Goal: Task Accomplishment & Management: Manage account settings

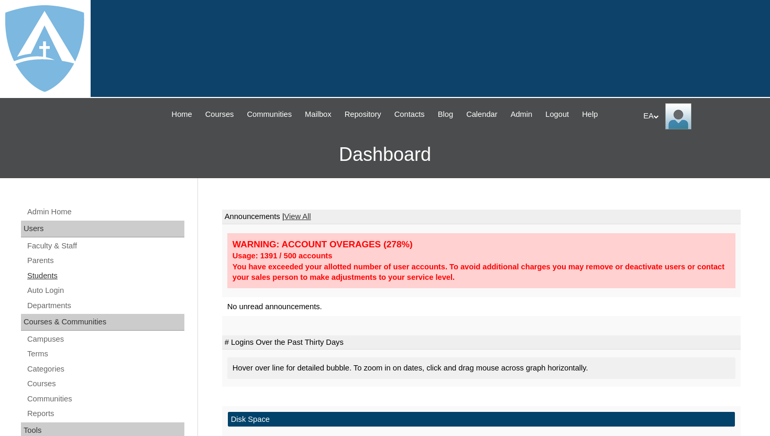
click at [46, 274] on link "Students" at bounding box center [105, 275] width 158 height 13
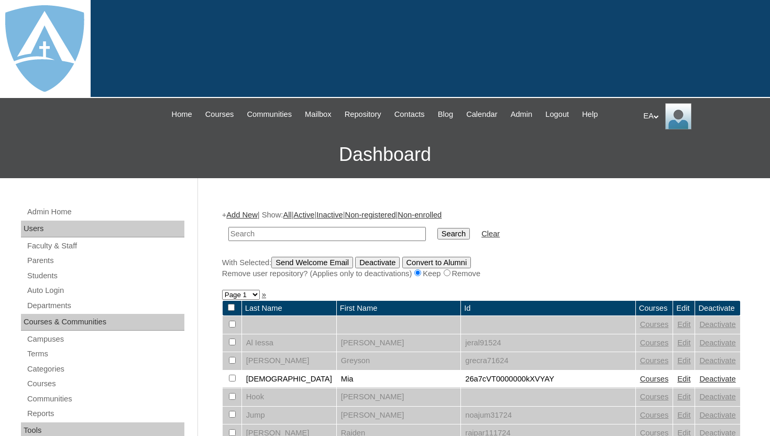
click at [265, 235] on input "text" at bounding box center [326, 234] width 197 height 14
type input "[PERSON_NAME]"
click at [437, 228] on input "Search" at bounding box center [453, 234] width 32 height 12
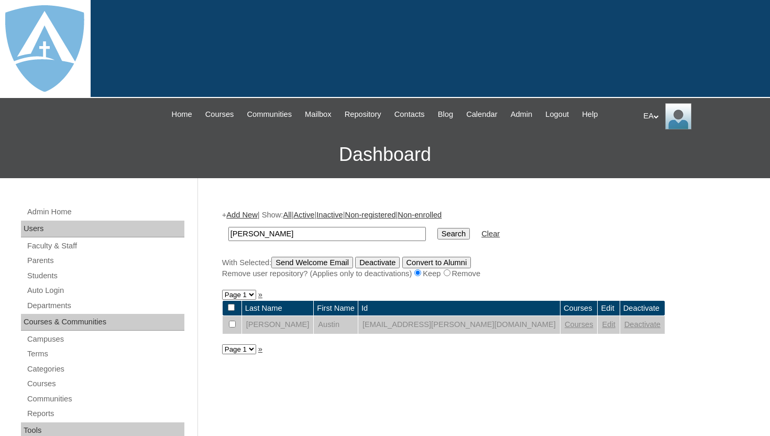
click at [565, 327] on link "Courses" at bounding box center [579, 324] width 29 height 8
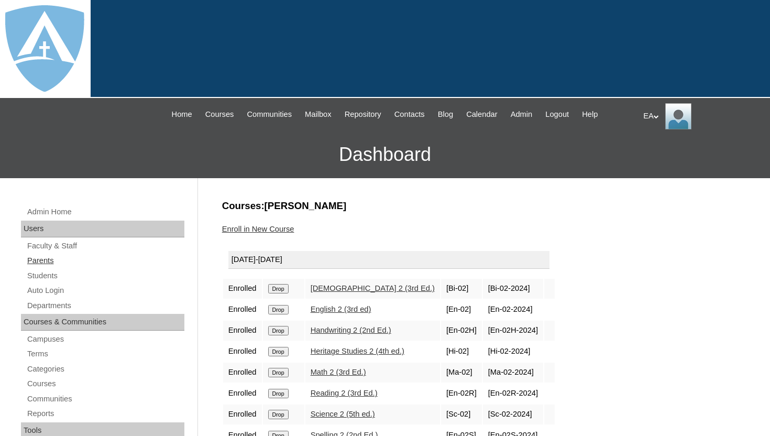
click at [45, 256] on link "Parents" at bounding box center [105, 260] width 158 height 13
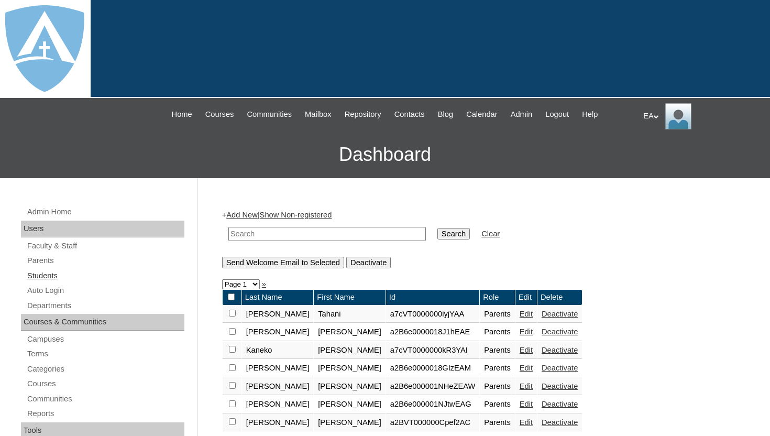
click at [50, 278] on link "Students" at bounding box center [105, 275] width 158 height 13
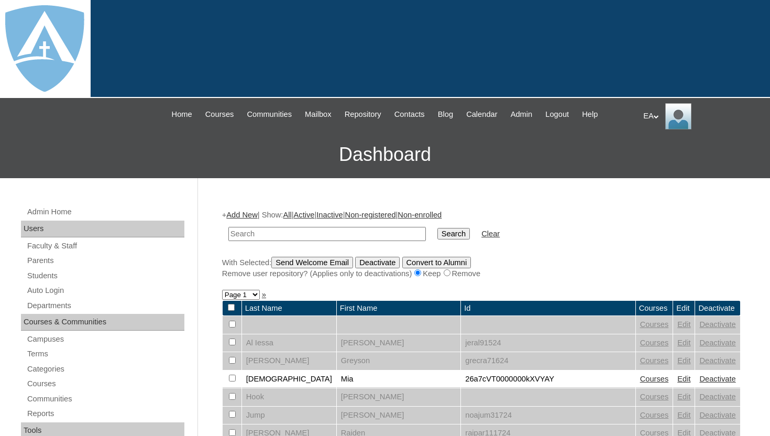
click at [327, 230] on input "text" at bounding box center [326, 234] width 197 height 14
type input "rhodes"
click at [437, 228] on input "Search" at bounding box center [453, 234] width 32 height 12
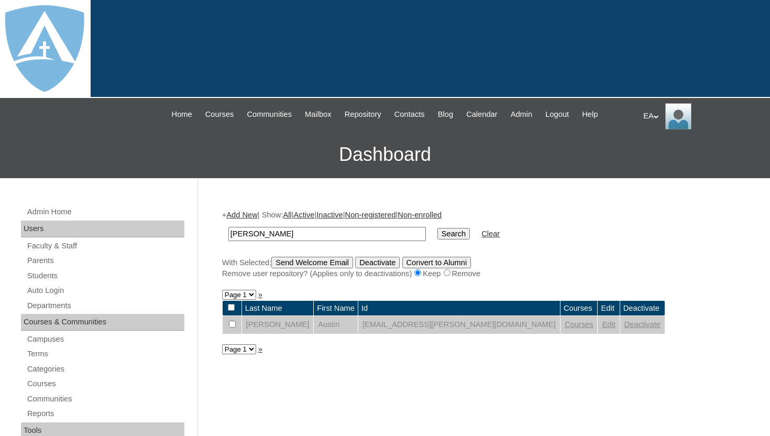
click at [624, 327] on link "Deactivate" at bounding box center [642, 324] width 36 height 8
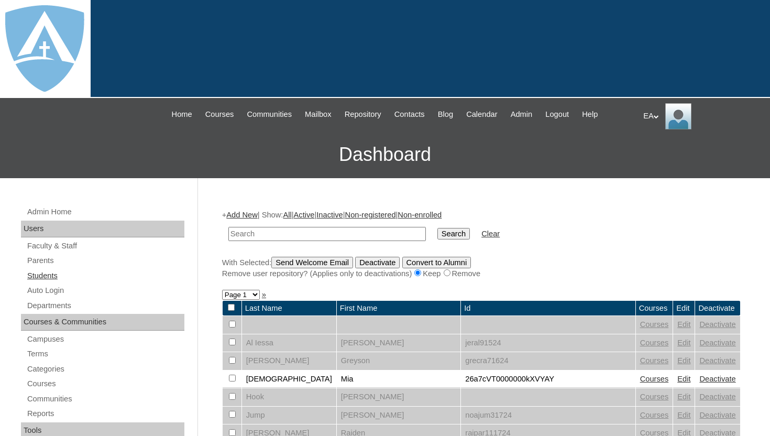
click at [51, 274] on link "Students" at bounding box center [105, 275] width 158 height 13
click at [257, 215] on link "Add New" at bounding box center [241, 215] width 31 height 8
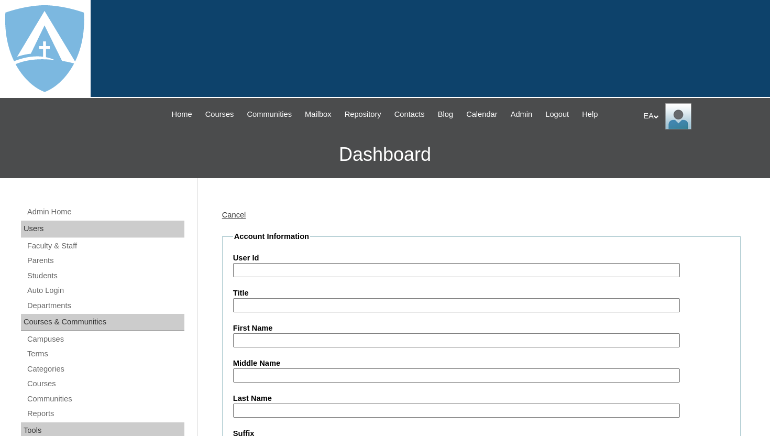
type input "HomeschoolAdmin"
click at [38, 258] on link "Parents" at bounding box center [105, 260] width 158 height 13
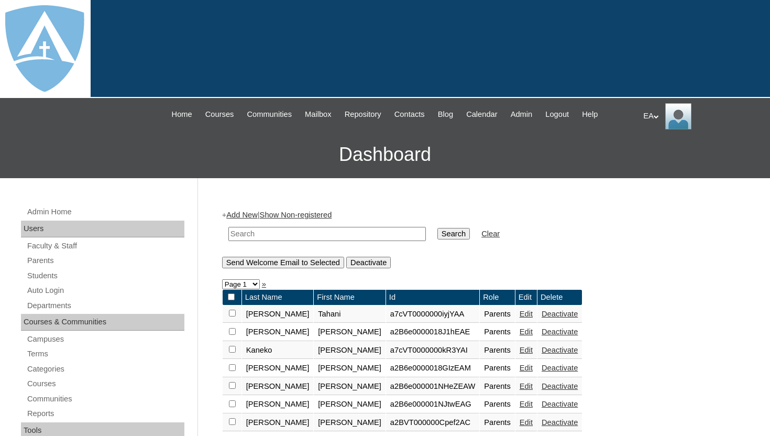
click at [281, 234] on input "text" at bounding box center [326, 234] width 197 height 14
paste input "[PERSON_NAME]"
type input "[PERSON_NAME]"
click at [441, 237] on input "Search" at bounding box center [453, 234] width 32 height 12
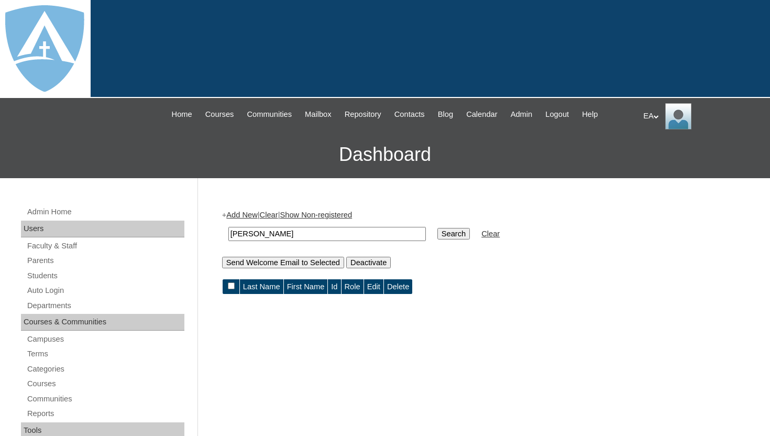
drag, startPoint x: 274, startPoint y: 234, endPoint x: 326, endPoint y: 233, distance: 51.9
click at [326, 234] on input "[PERSON_NAME]" at bounding box center [326, 234] width 197 height 14
type input "[PERSON_NAME]"
click at [444, 237] on input "Search" at bounding box center [453, 234] width 32 height 12
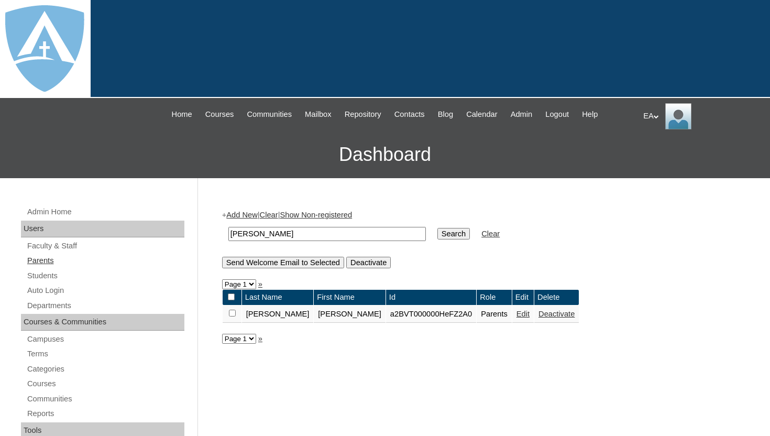
click at [38, 265] on link "Parents" at bounding box center [105, 260] width 158 height 13
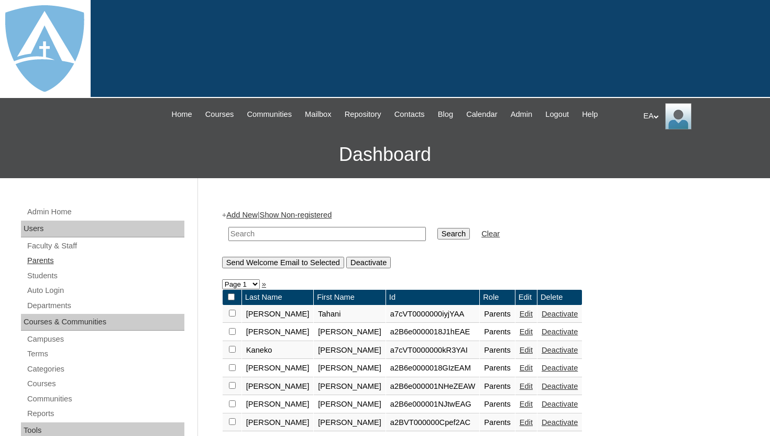
click at [59, 259] on link "Parents" at bounding box center [105, 260] width 158 height 13
click at [270, 234] on input "text" at bounding box center [326, 234] width 197 height 14
paste input "LaQuandra Rhodes"
drag, startPoint x: 275, startPoint y: 234, endPoint x: 332, endPoint y: 235, distance: 56.6
click at [332, 235] on input "LaQuandra Rhodes" at bounding box center [326, 234] width 197 height 14
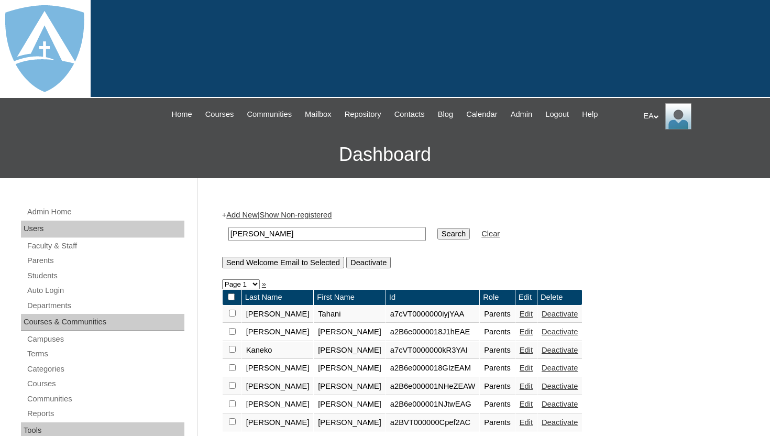
type input "[PERSON_NAME]"
click at [444, 236] on input "Search" at bounding box center [453, 234] width 32 height 12
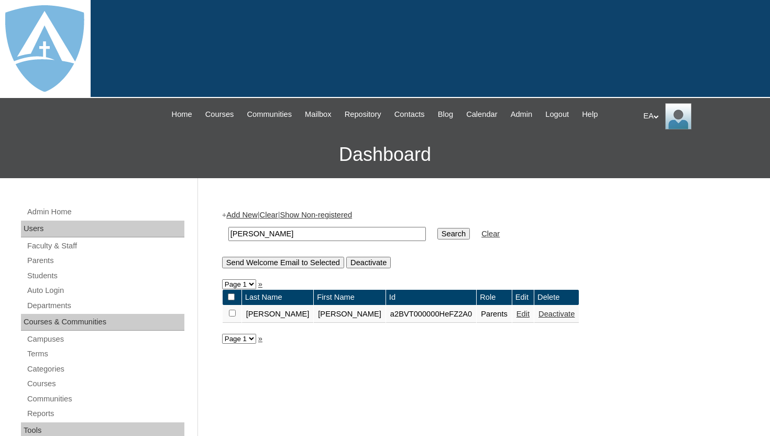
click at [517, 314] on link "Edit" at bounding box center [523, 314] width 13 height 8
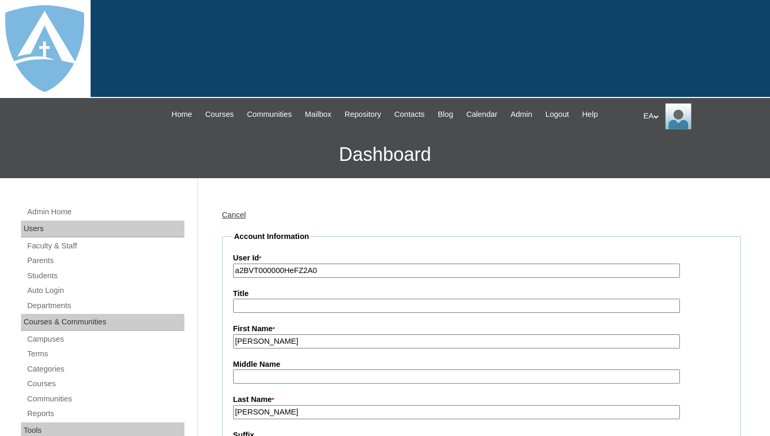
type input "HomeschoolAdmin"
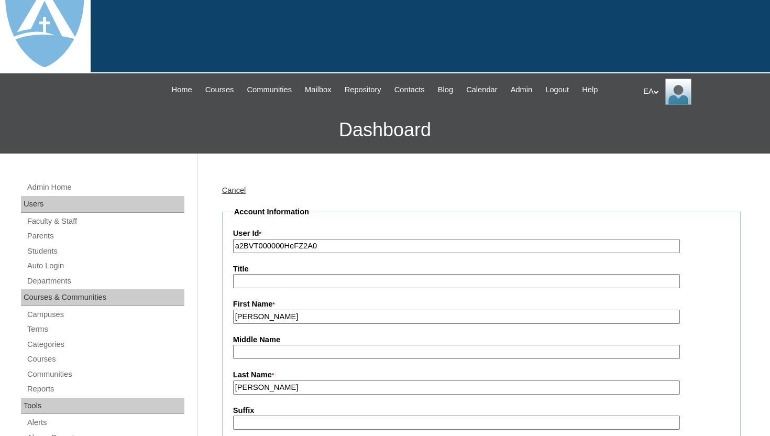
scroll to position [21, 0]
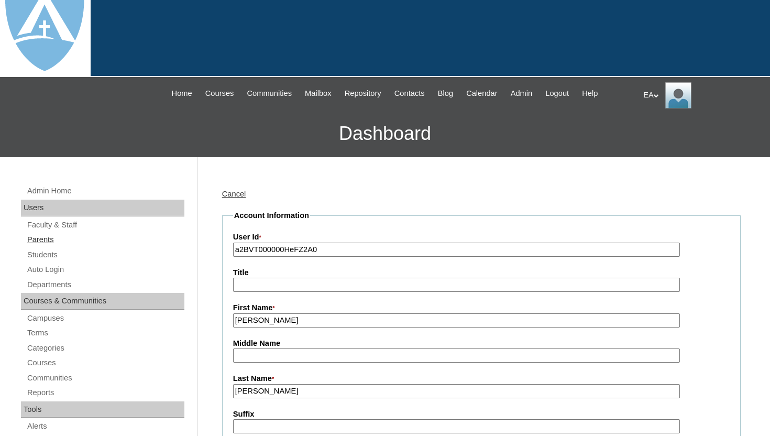
click at [68, 239] on link "Parents" at bounding box center [105, 239] width 158 height 13
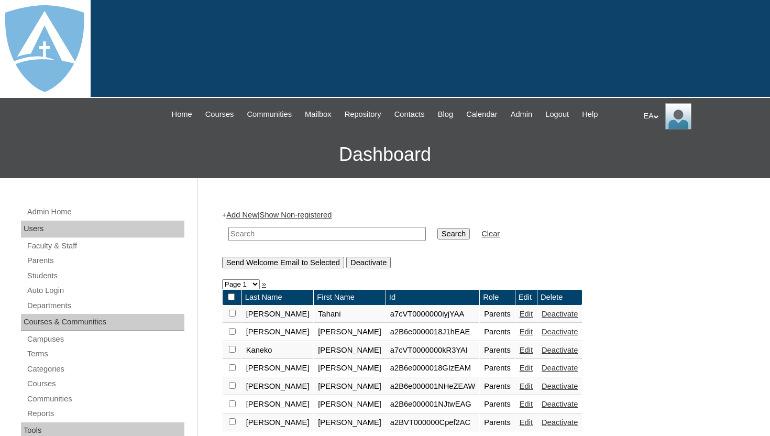
click at [259, 232] on input "text" at bounding box center [326, 234] width 197 height 14
type input "[PERSON_NAME]"
click at [446, 240] on td "Search" at bounding box center [453, 234] width 43 height 25
click at [446, 233] on input "Search" at bounding box center [453, 234] width 32 height 12
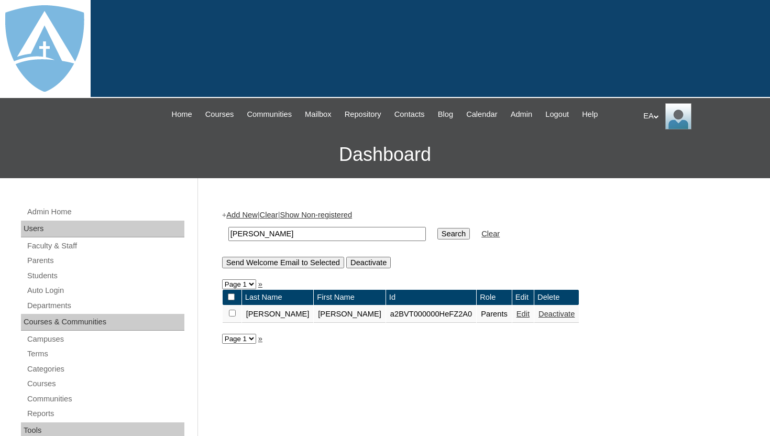
click at [539, 315] on link "Deactivate" at bounding box center [557, 314] width 36 height 8
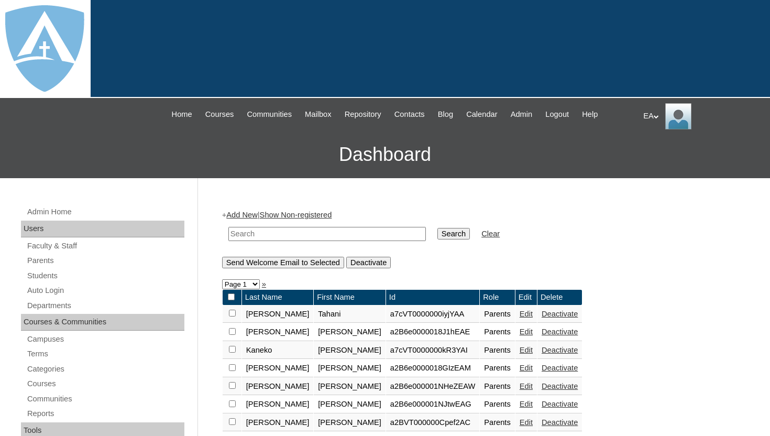
click at [249, 217] on link "Add New" at bounding box center [241, 215] width 31 height 8
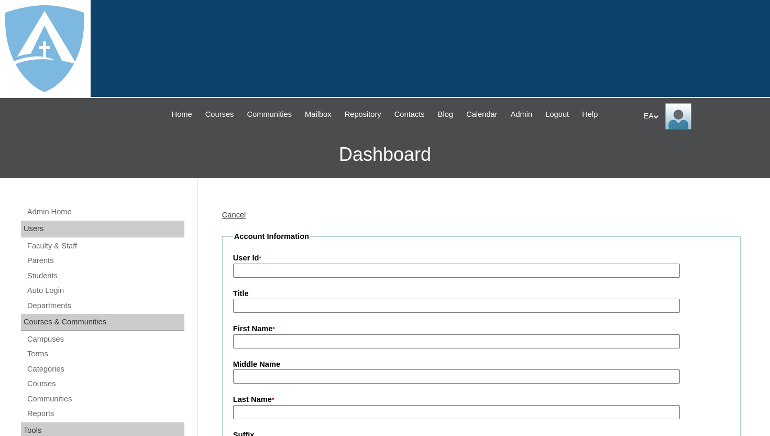
type input "HomeschoolAdmin"
click at [261, 269] on input "User Id *" at bounding box center [456, 271] width 447 height 14
paste input "a7cVT0000000lYPYAY"
type input "a7cVT0000000lYPYAY"
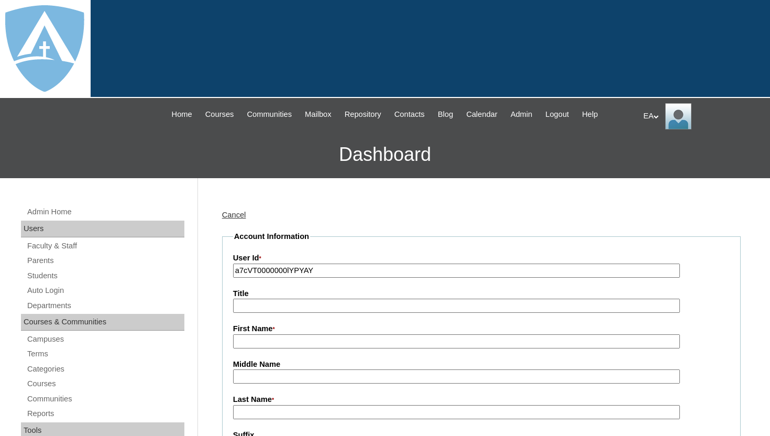
click at [317, 339] on input "First Name *" at bounding box center [456, 341] width 447 height 14
paste input "LaQuandra Rhodes"
drag, startPoint x: 279, startPoint y: 341, endPoint x: 322, endPoint y: 341, distance: 43.0
click at [322, 341] on input "LaQuandra Rhodes" at bounding box center [456, 341] width 447 height 14
type input "[PERSON_NAME]"
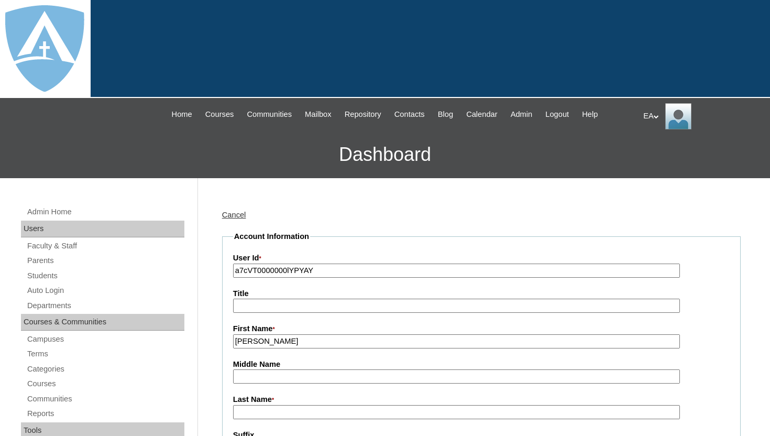
click at [301, 410] on input "Last Name *" at bounding box center [456, 412] width 447 height 14
paste input "[PERSON_NAME]"
type input "[PERSON_NAME]"
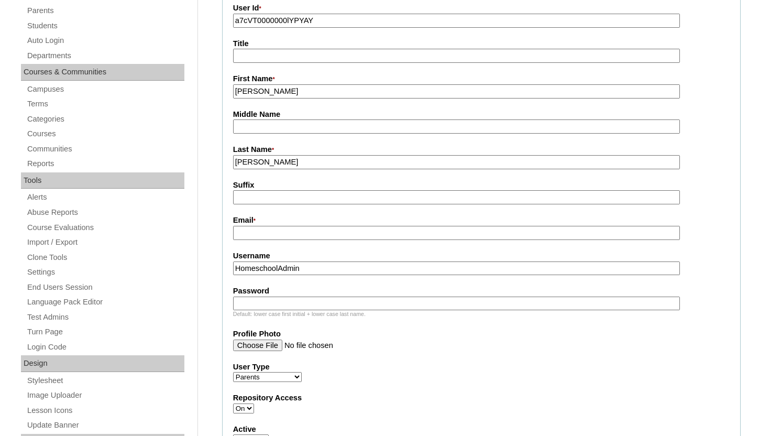
scroll to position [272, 0]
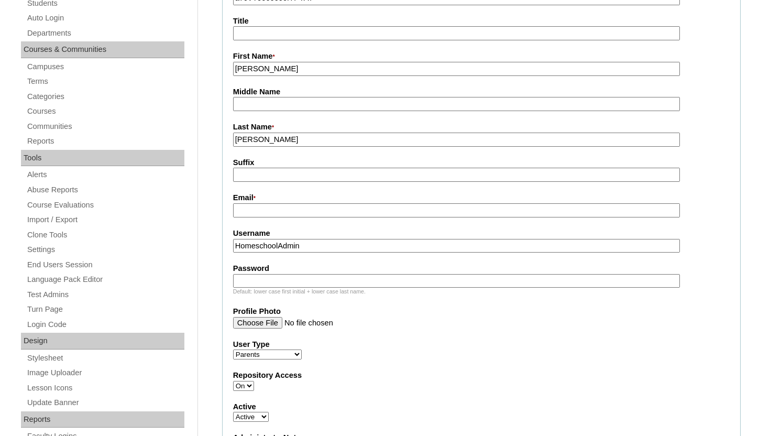
click at [329, 210] on input "Email *" at bounding box center [456, 210] width 447 height 14
paste input "[EMAIL_ADDRESS][DOMAIN_NAME]"
type input "[EMAIL_ADDRESS][DOMAIN_NAME]"
drag, startPoint x: 326, startPoint y: 246, endPoint x: 228, endPoint y: 245, distance: 98.5
click at [228, 245] on fieldset "Account Information User Id * a7cVT0000000lYPYAY Title First Name * LaQuandra M…" at bounding box center [481, 292] width 519 height 666
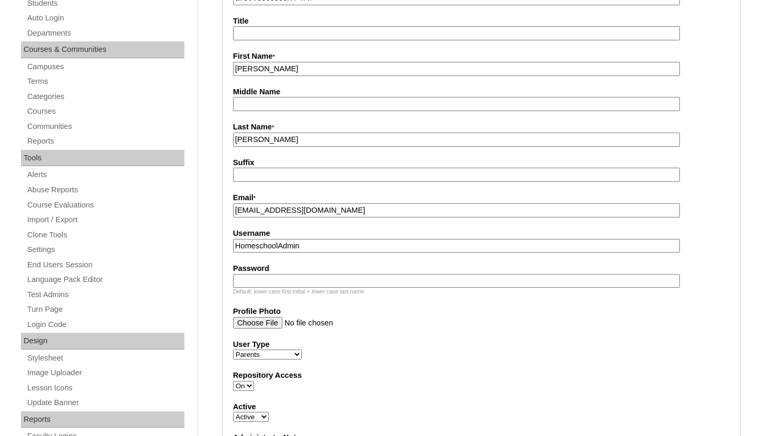
paste input "[EMAIL_ADDRESS][DOMAIN_NAME]"
type input "[EMAIL_ADDRESS][DOMAIN_NAME]"
click at [260, 279] on input "Password" at bounding box center [456, 281] width 447 height 14
paste input "[EMAIL_ADDRESS][DOMAIN_NAME]"
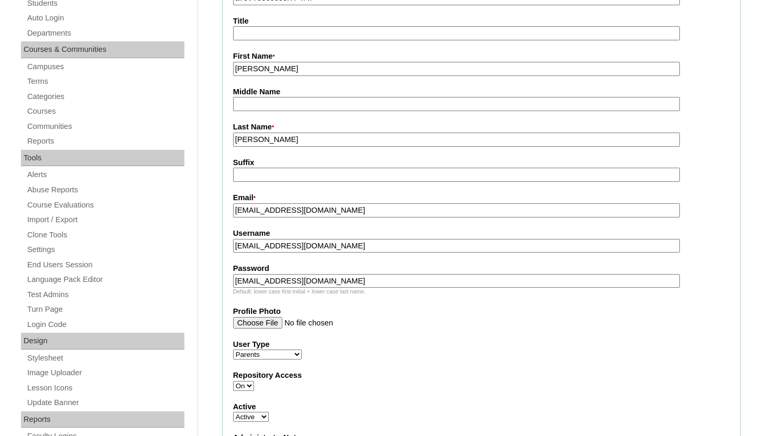
type input "[EMAIL_ADDRESS][DOMAIN_NAME]"
click at [349, 336] on fieldset "Account Information User Id * a7cVT0000000lYPYAY Title First Name * LaQuandra M…" at bounding box center [481, 292] width 519 height 666
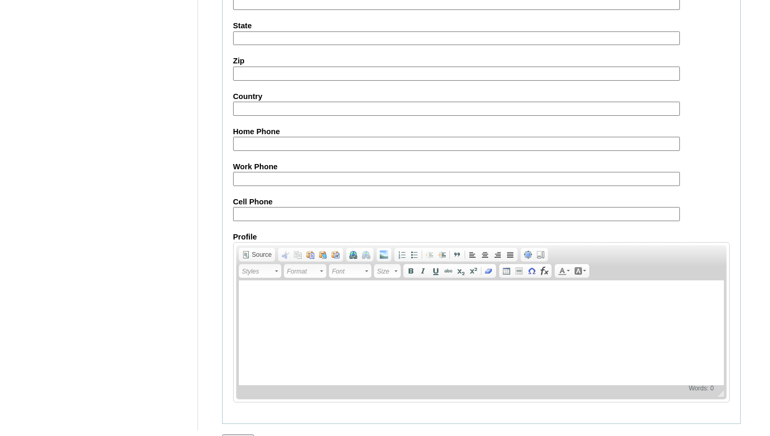
scroll to position [1037, 0]
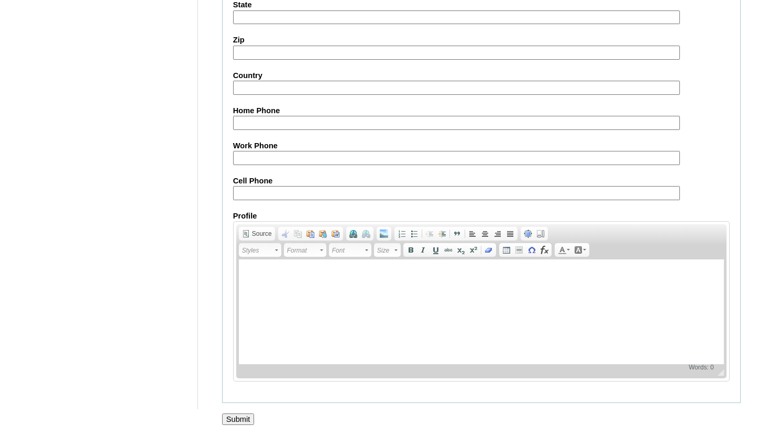
click at [226, 419] on input "Submit" at bounding box center [238, 419] width 32 height 12
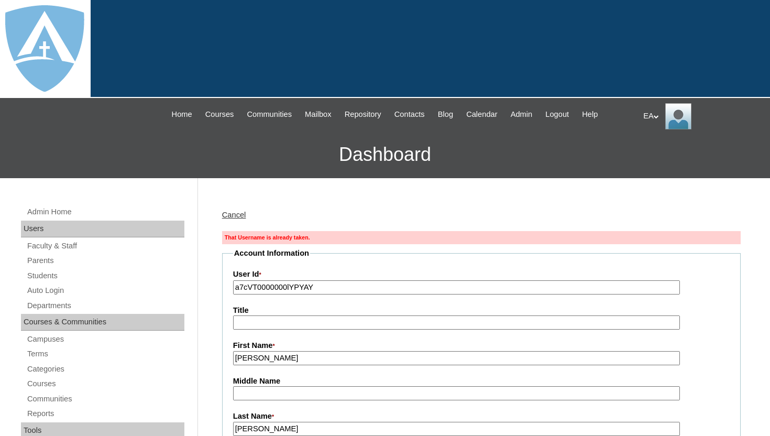
click at [403, 153] on h3 "Dashboard" at bounding box center [385, 154] width 760 height 47
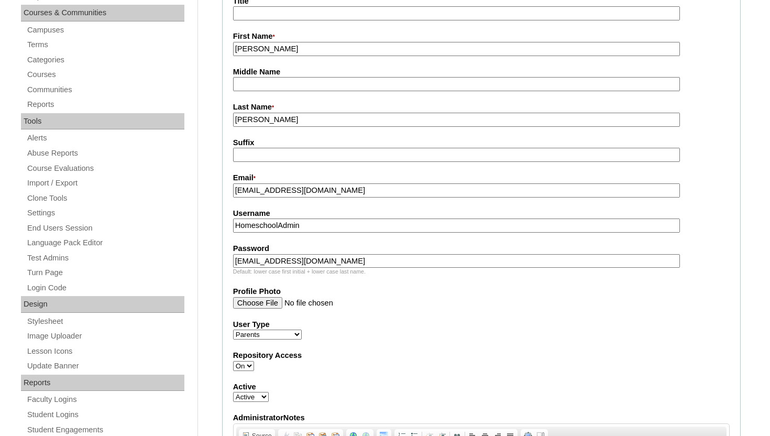
scroll to position [314, 0]
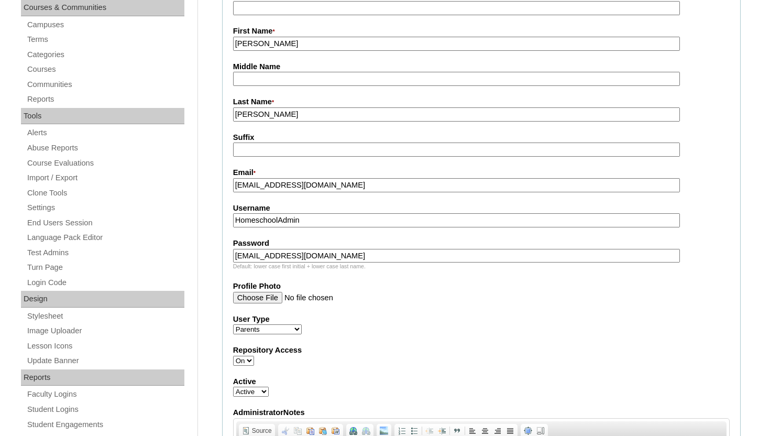
drag, startPoint x: 344, startPoint y: 188, endPoint x: 217, endPoint y: 182, distance: 126.4
drag, startPoint x: 312, startPoint y: 222, endPoint x: 213, endPoint y: 216, distance: 99.7
paste input "[EMAIL_ADDRESS][DOMAIN_NAME]"
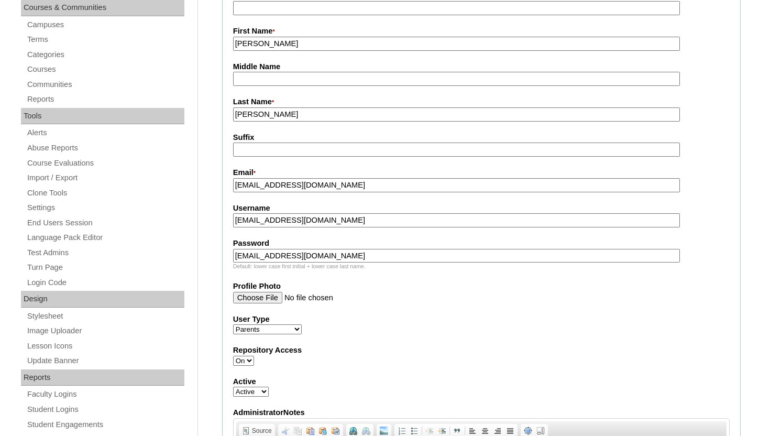
type input "[EMAIL_ADDRESS][DOMAIN_NAME]"
click at [397, 315] on label "User Type" at bounding box center [481, 319] width 497 height 11
click at [302, 324] on select "Faculty Staff Student Parents School Facilitators" at bounding box center [267, 329] width 69 height 10
click at [233, 325] on select "Faculty Staff Student Parents School Facilitators" at bounding box center [267, 329] width 69 height 10
click at [373, 316] on label "User Type" at bounding box center [481, 319] width 497 height 11
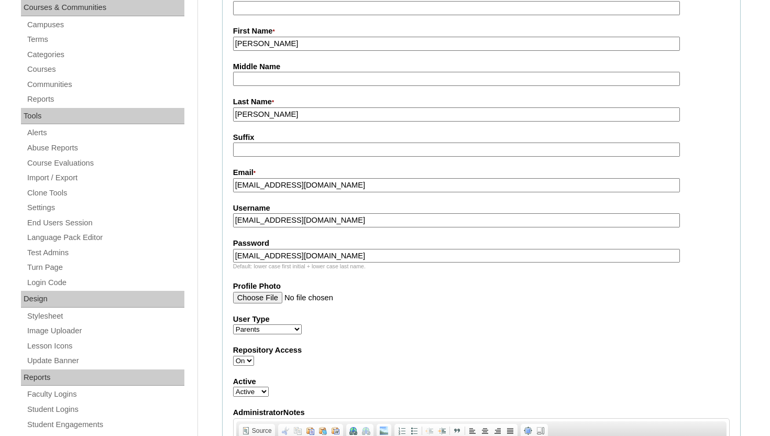
click at [302, 324] on select "Faculty Staff Student Parents School Facilitators" at bounding box center [267, 329] width 69 height 10
click at [723, 260] on div "Password laquandra31@gmail.com Default: lower case first initial + lower case l…" at bounding box center [481, 254] width 497 height 32
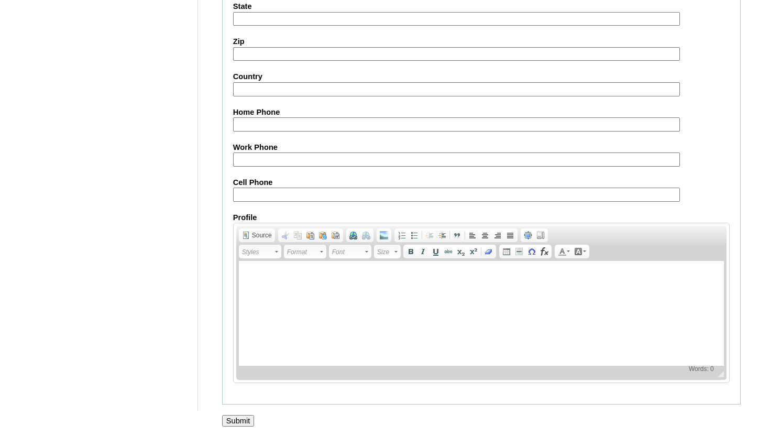
scroll to position [1053, 0]
click at [247, 415] on input "Submit" at bounding box center [238, 419] width 32 height 12
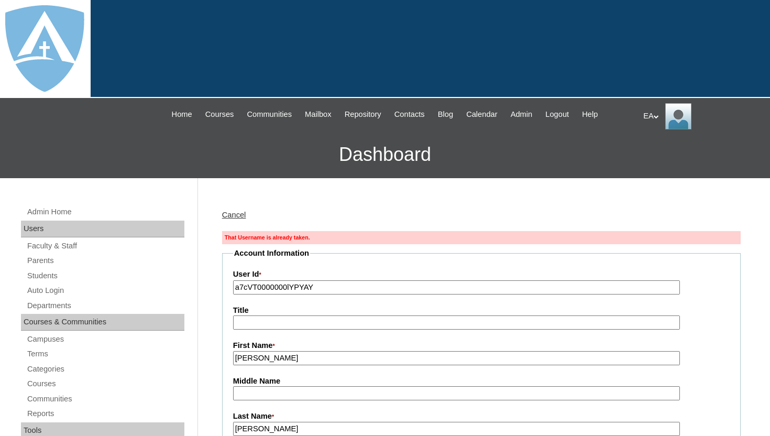
type input "HomeschoolAdmin"
click at [235, 289] on input "a7cVT0000000lYPYAY" at bounding box center [456, 287] width 447 height 14
type input "26a7cVT0000000lYPYAY"
click at [344, 269] on label "User Id *" at bounding box center [481, 275] width 497 height 12
click at [344, 280] on input "26a7cVT0000000lYPYAY" at bounding box center [456, 287] width 447 height 14
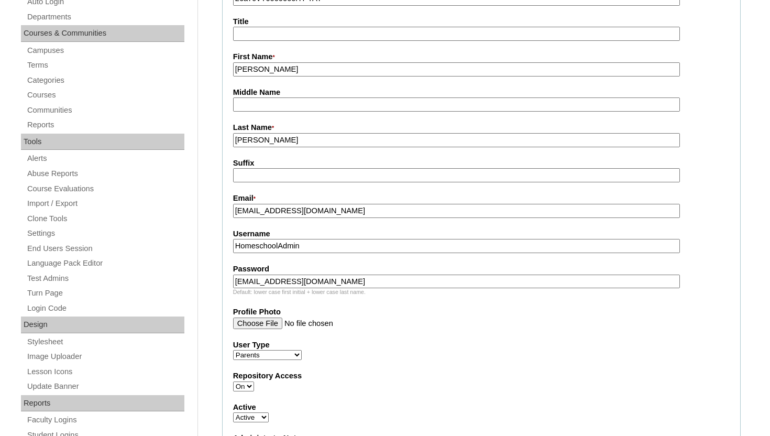
scroll to position [314, 0]
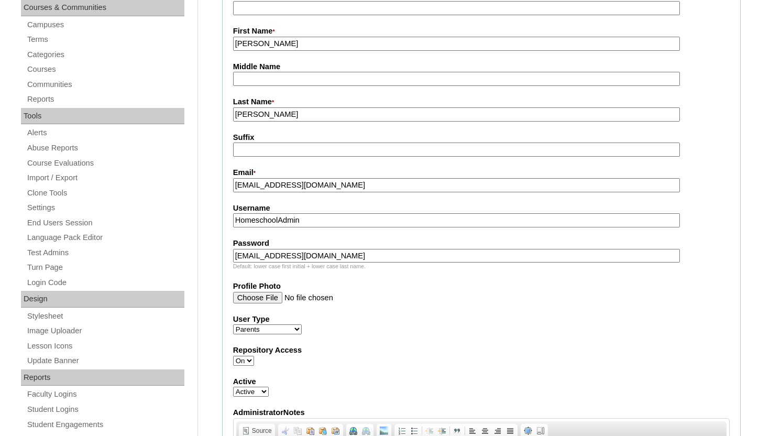
drag, startPoint x: 344, startPoint y: 256, endPoint x: 225, endPoint y: 255, distance: 118.9
click at [225, 255] on fieldset "Account Information User Id * 26a7cVT0000000lYPYAY Title First Name * [PERSON_N…" at bounding box center [481, 266] width 519 height 666
drag, startPoint x: 311, startPoint y: 222, endPoint x: 222, endPoint y: 222, distance: 89.1
paste input "[EMAIL_ADDRESS][DOMAIN_NAME]"
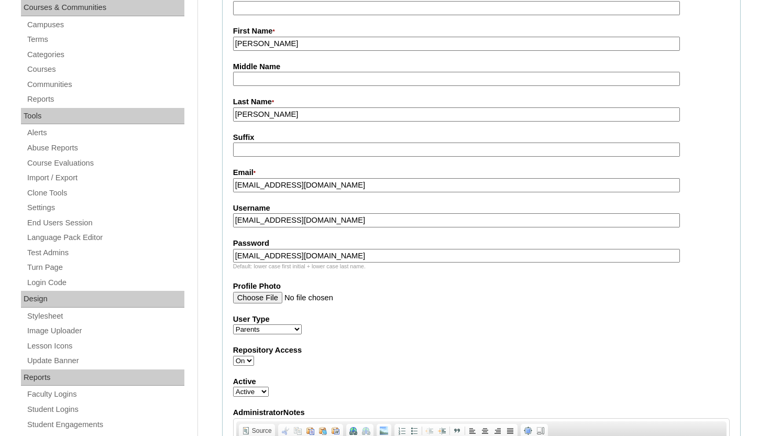
type input "[EMAIL_ADDRESS][DOMAIN_NAME]"
click at [416, 342] on fieldset "Account Information User Id * 26a7cVT0000000lYPYAY Title First Name * LaQuandra…" at bounding box center [481, 266] width 519 height 666
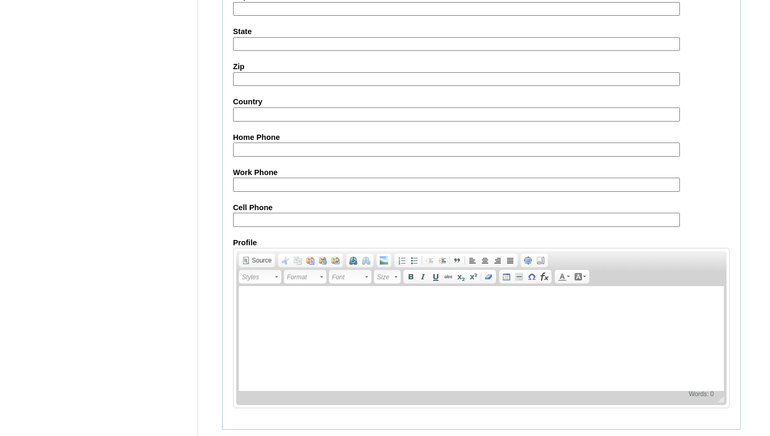
scroll to position [1053, 0]
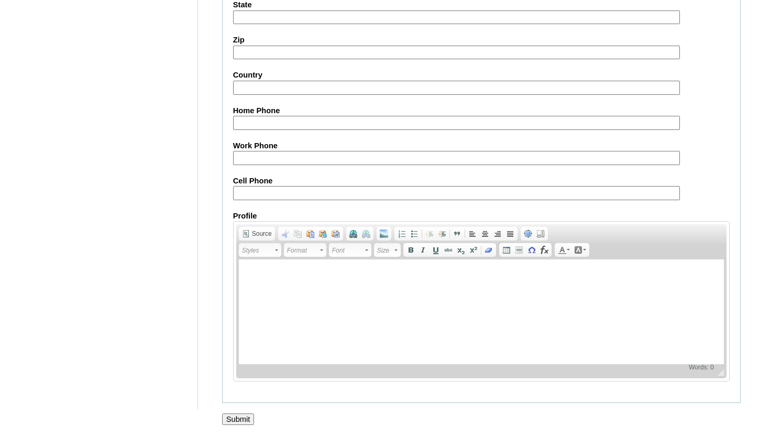
click at [247, 419] on input "Submit" at bounding box center [238, 419] width 32 height 12
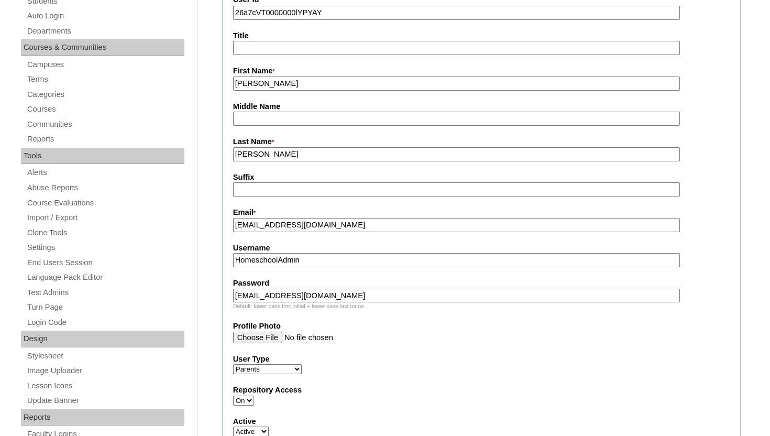
scroll to position [314, 0]
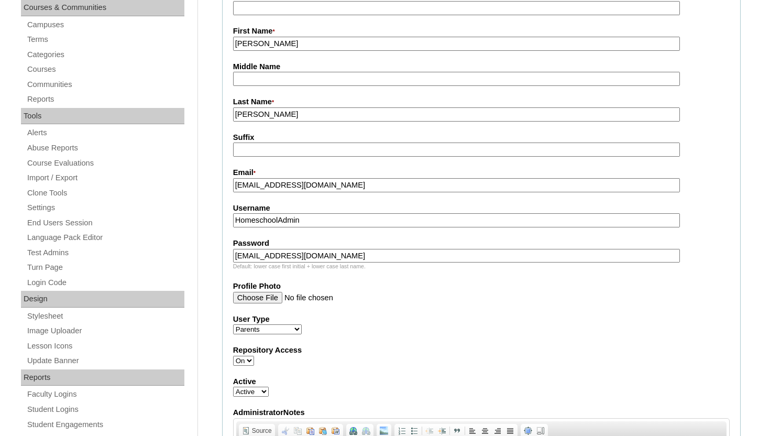
drag, startPoint x: 341, startPoint y: 188, endPoint x: 229, endPoint y: 186, distance: 111.1
click at [228, 186] on fieldset "Account Information User Id * 26a7cVT0000000lYPYAY Title First Name * [PERSON_N…" at bounding box center [481, 266] width 519 height 666
drag, startPoint x: 312, startPoint y: 220, endPoint x: 202, endPoint y: 217, distance: 109.5
paste input "[EMAIL_ADDRESS][DOMAIN_NAME]"
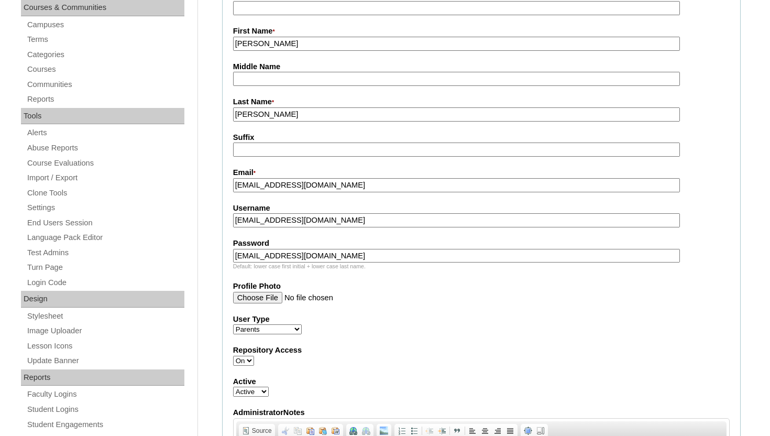
type input "[EMAIL_ADDRESS][DOMAIN_NAME]"
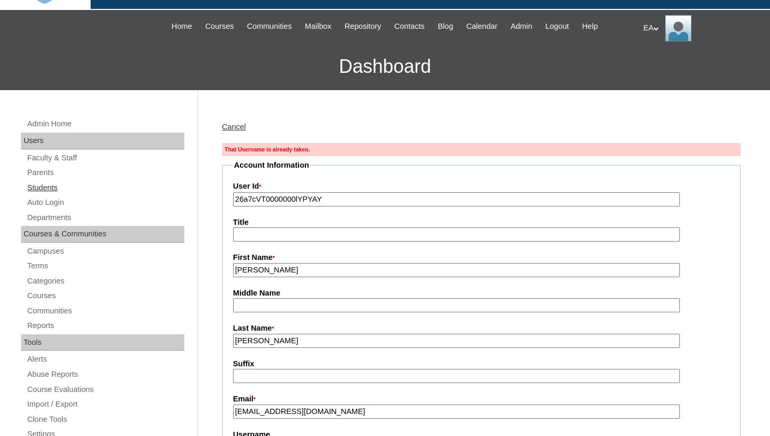
scroll to position [84, 0]
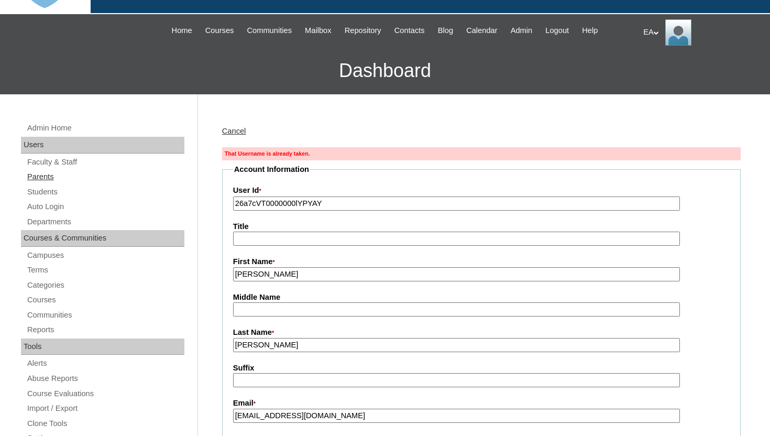
click at [51, 177] on link "Parents" at bounding box center [105, 176] width 158 height 13
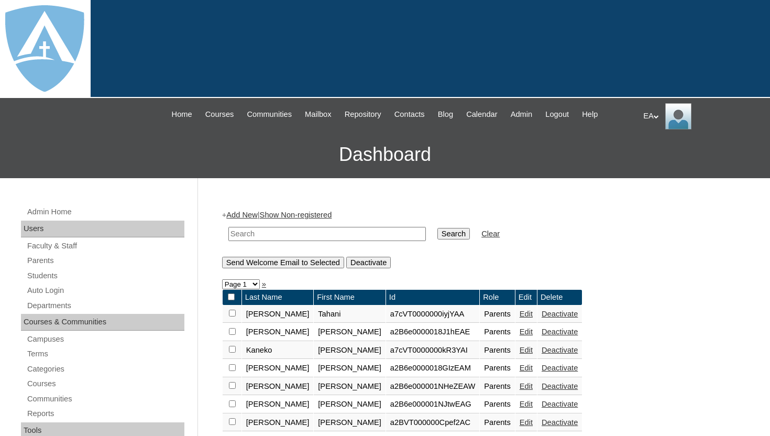
click at [308, 234] on input "text" at bounding box center [326, 234] width 197 height 14
paste input "[EMAIL_ADDRESS][DOMAIN_NAME]"
type input "[EMAIL_ADDRESS][DOMAIN_NAME]"
click at [455, 235] on input "Search" at bounding box center [453, 234] width 32 height 12
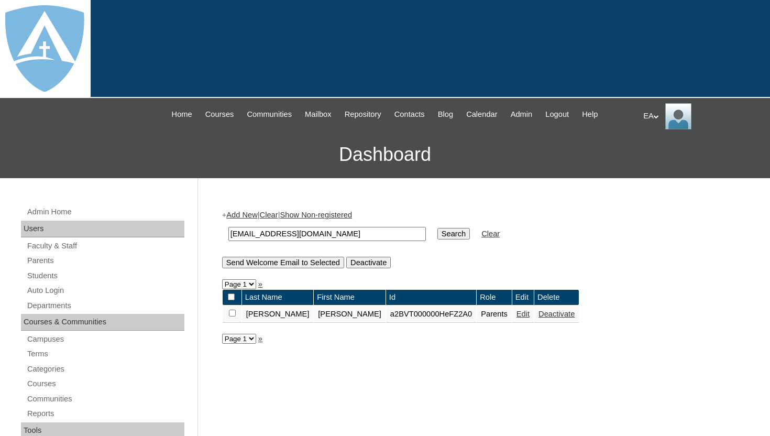
click at [539, 314] on link "Deactivate" at bounding box center [557, 314] width 36 height 8
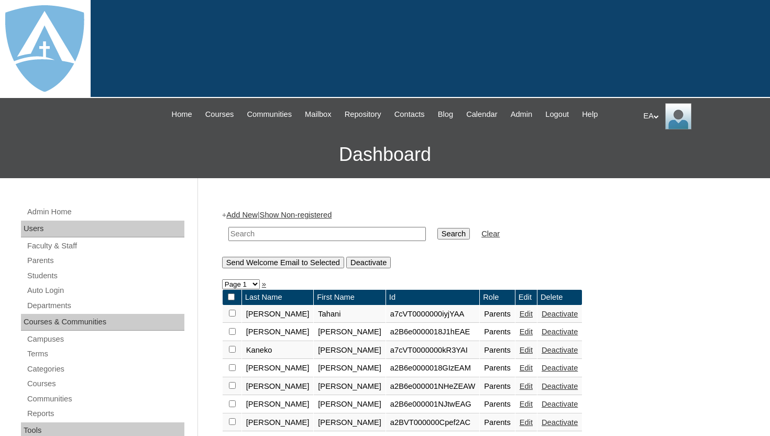
click at [294, 233] on input "text" at bounding box center [326, 234] width 197 height 14
paste input "[EMAIL_ADDRESS][DOMAIN_NAME]"
type input "[EMAIL_ADDRESS][DOMAIN_NAME]"
click at [447, 233] on input "Search" at bounding box center [453, 234] width 32 height 12
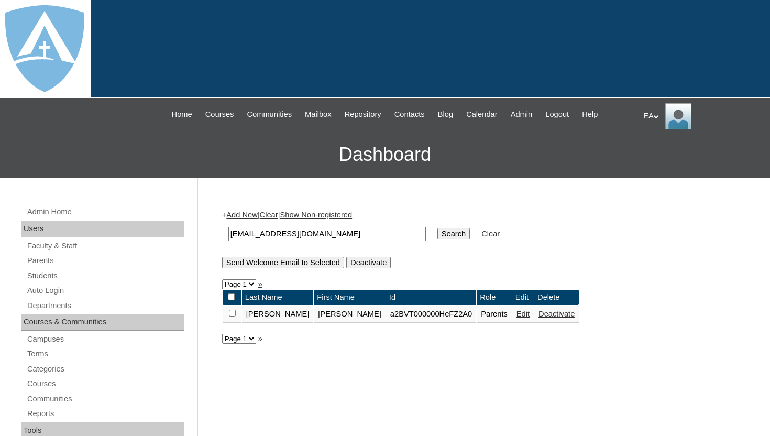
click at [386, 315] on td "a2BVT000000HeFZ2A0" at bounding box center [431, 314] width 90 height 18
click at [517, 314] on link "Edit" at bounding box center [523, 314] width 13 height 8
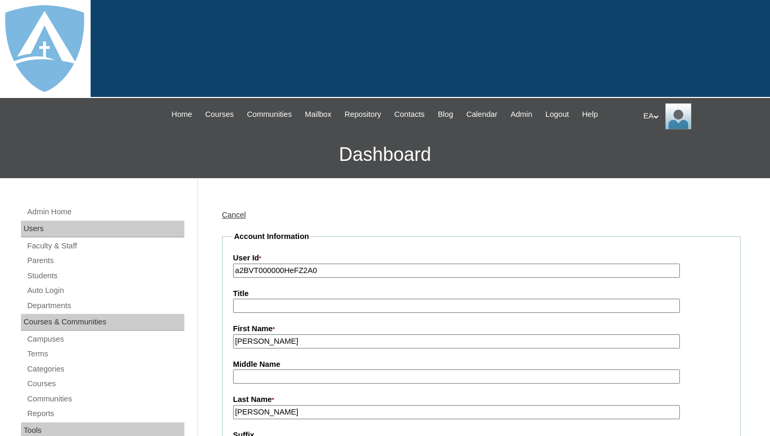
type input "HomeschoolAdmin"
click at [510, 211] on div "Cancel" at bounding box center [481, 215] width 519 height 11
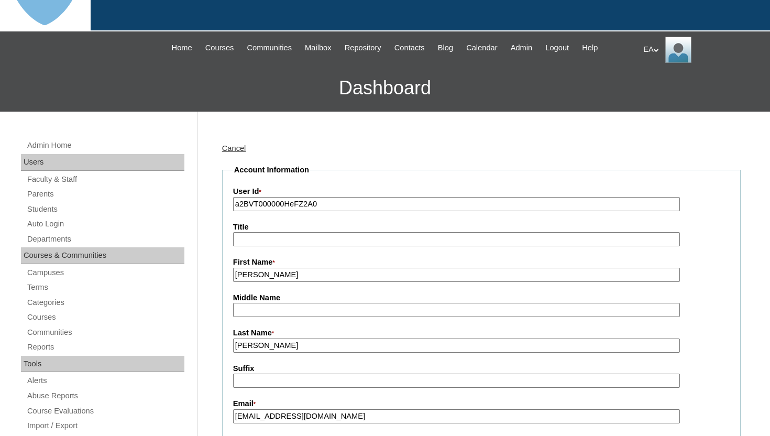
scroll to position [63, 0]
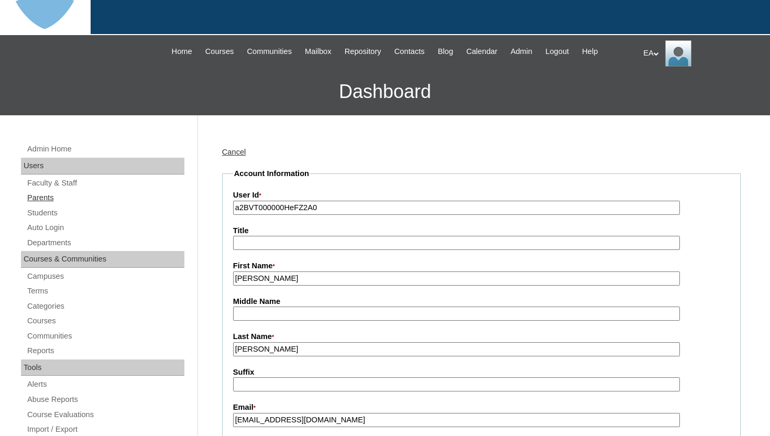
click at [45, 197] on link "Parents" at bounding box center [105, 197] width 158 height 13
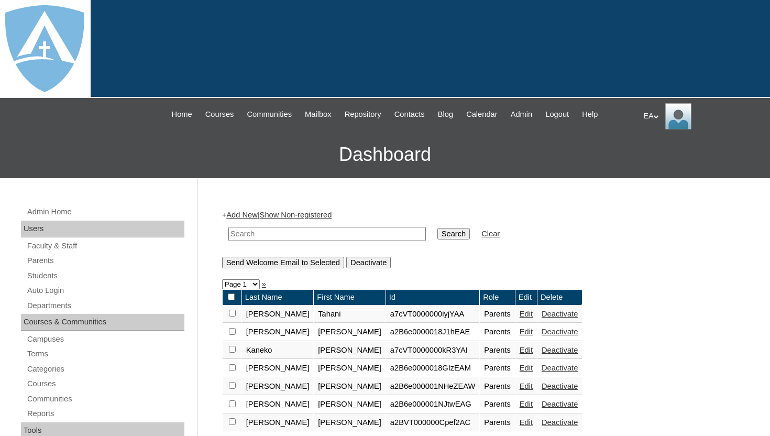
click at [261, 234] on input "text" at bounding box center [326, 234] width 197 height 14
click at [255, 215] on link "Add New" at bounding box center [241, 215] width 31 height 8
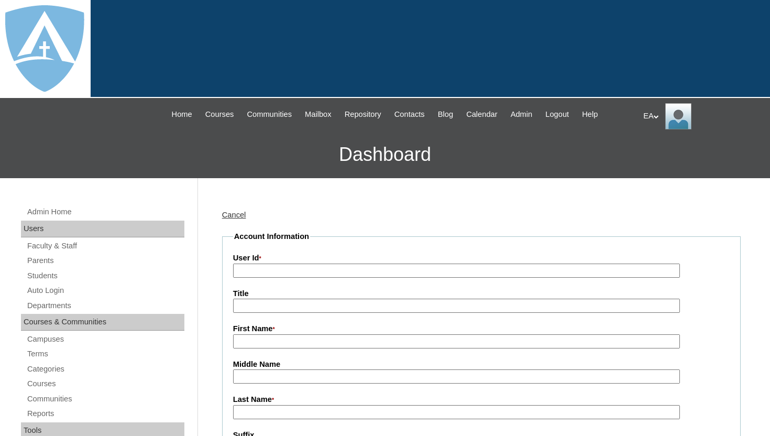
type input "HomeschoolAdmin"
click at [272, 271] on input "User Id *" at bounding box center [456, 271] width 447 height 14
paste input "[EMAIL_ADDRESS][DOMAIN_NAME]"
click at [347, 270] on input "[EMAIL_ADDRESS][DOMAIN_NAME]" at bounding box center [456, 271] width 447 height 14
click at [235, 271] on input "[EMAIL_ADDRESS][DOMAIN_NAME]" at bounding box center [456, 271] width 447 height 14
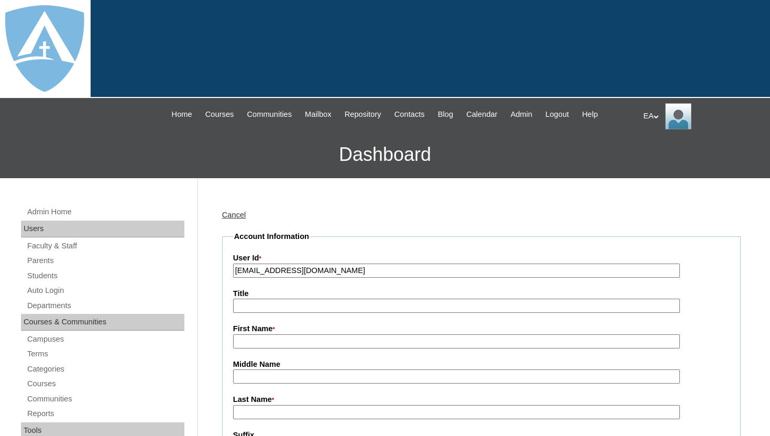
type input "[EMAIL_ADDRESS][DOMAIN_NAME]"
click at [265, 342] on input "First Name *" at bounding box center [456, 341] width 447 height 14
type input "[PERSON_NAME]"
click at [261, 411] on input "Last Name *" at bounding box center [456, 412] width 447 height 14
type input "[PERSON_NAME]"
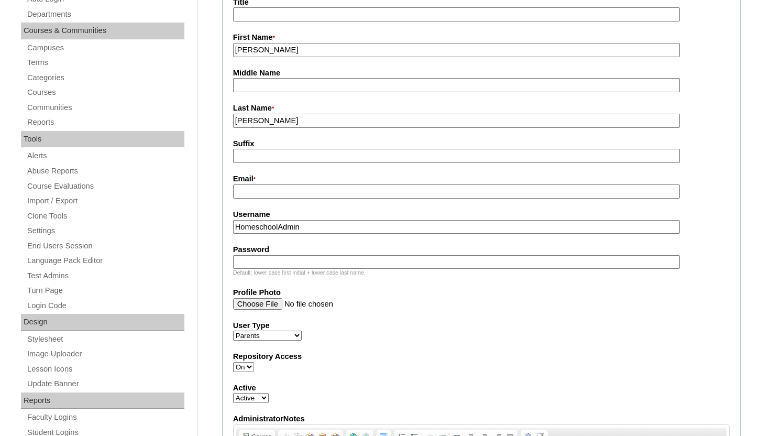
scroll to position [314, 0]
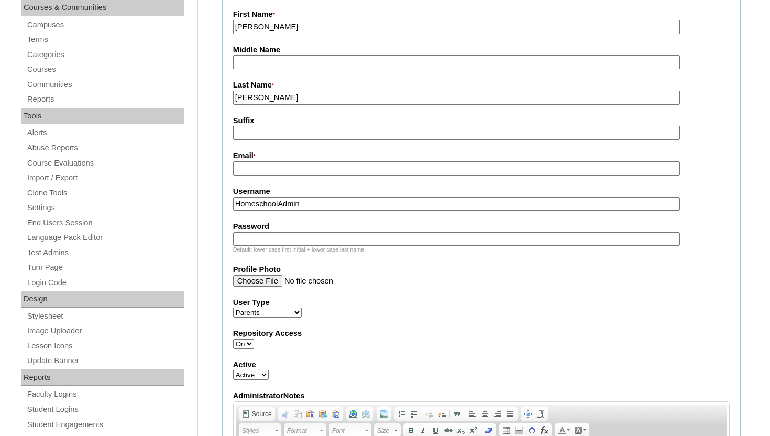
click at [426, 167] on input "Email *" at bounding box center [456, 168] width 447 height 14
paste input "[EMAIL_ADDRESS][DOMAIN_NAME]"
type input "[EMAIL_ADDRESS][DOMAIN_NAME]"
drag, startPoint x: 410, startPoint y: 205, endPoint x: 228, endPoint y: 204, distance: 181.8
click at [228, 204] on fieldset "Account Information User Id * 26laquandra31@gmail.com Title First Name * Laquan…" at bounding box center [481, 250] width 519 height 666
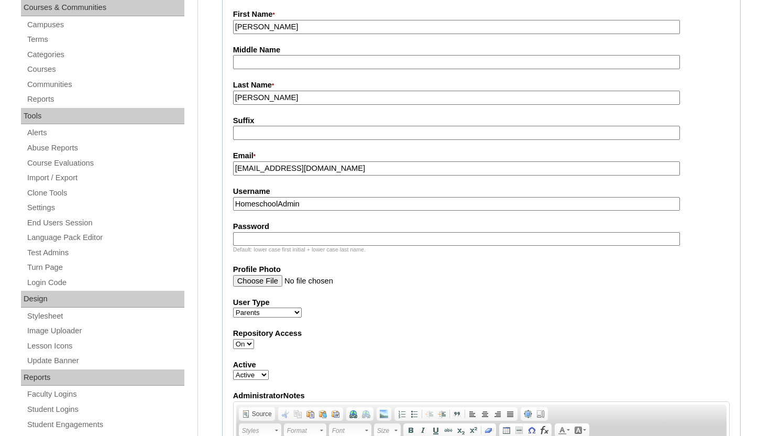
paste input "[EMAIL_ADDRESS][DOMAIN_NAME]"
type input "[EMAIL_ADDRESS][DOMAIN_NAME]"
click at [259, 239] on input "Password" at bounding box center [456, 239] width 447 height 14
paste input "[EMAIL_ADDRESS][DOMAIN_NAME]"
type input "[EMAIL_ADDRESS][DOMAIN_NAME]"
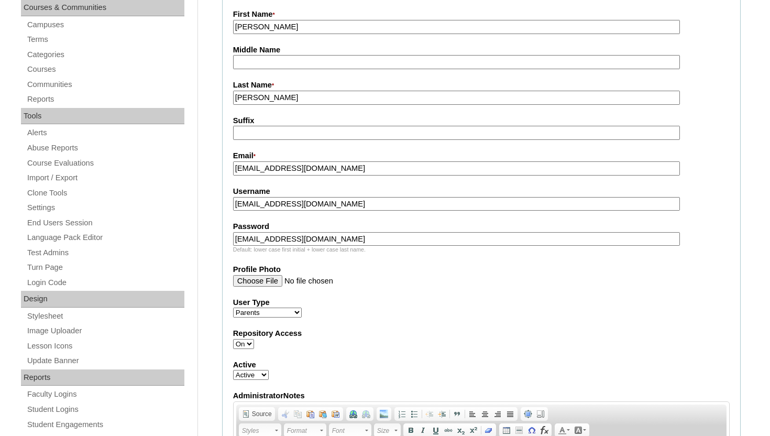
click at [367, 300] on label "User Type" at bounding box center [481, 302] width 497 height 11
click at [302, 308] on select "Faculty Staff Student Parents School Facilitators" at bounding box center [267, 313] width 69 height 10
click at [233, 309] on select "Faculty Staff Student Parents School Facilitators" at bounding box center [267, 313] width 69 height 10
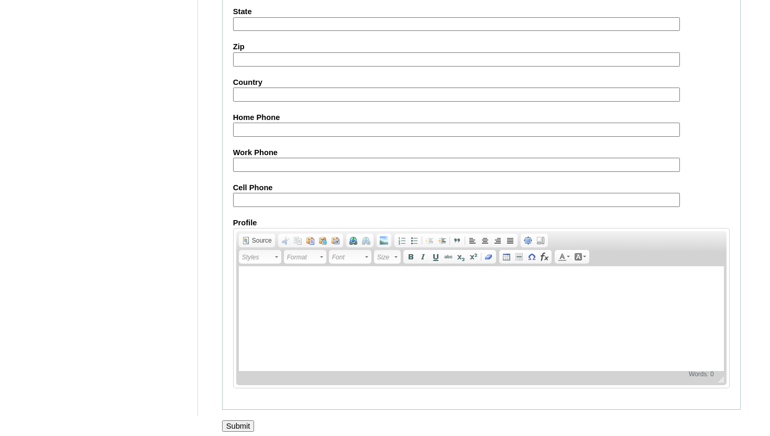
scroll to position [1037, 0]
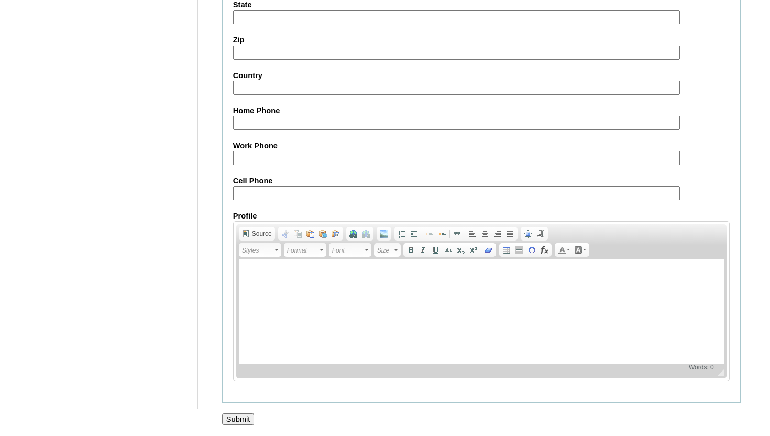
click at [244, 417] on input "Submit" at bounding box center [238, 419] width 32 height 12
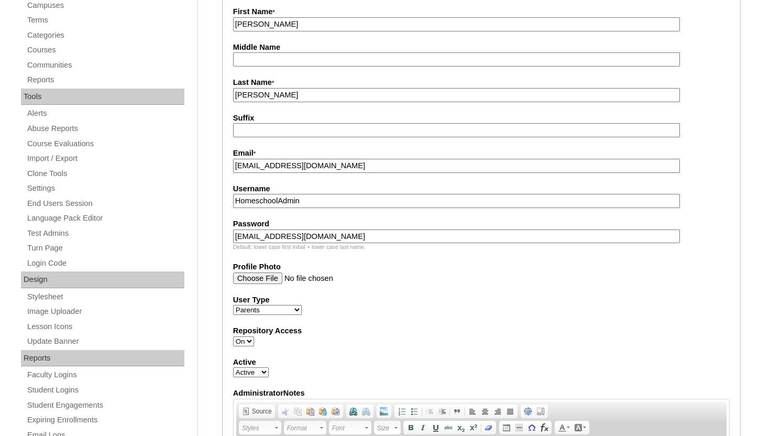
scroll to position [356, 0]
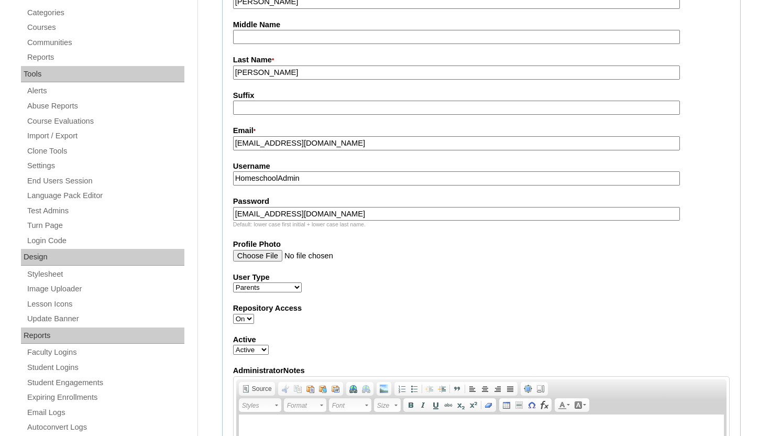
drag, startPoint x: 336, startPoint y: 147, endPoint x: 221, endPoint y: 145, distance: 115.8
drag, startPoint x: 310, startPoint y: 178, endPoint x: 211, endPoint y: 177, distance: 99.5
paste input "[EMAIL_ADDRESS][DOMAIN_NAME]"
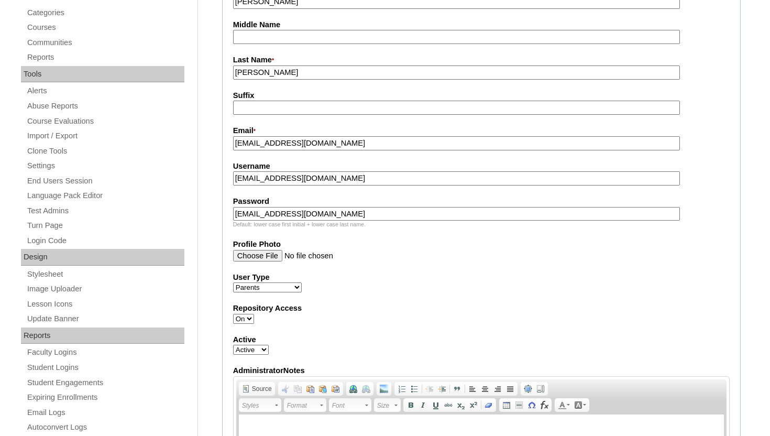
type input "[EMAIL_ADDRESS][DOMAIN_NAME]"
click at [366, 261] on input "Profile Photo" at bounding box center [456, 256] width 447 height 12
click at [558, 318] on div "Repository Access On Off" at bounding box center [481, 313] width 497 height 21
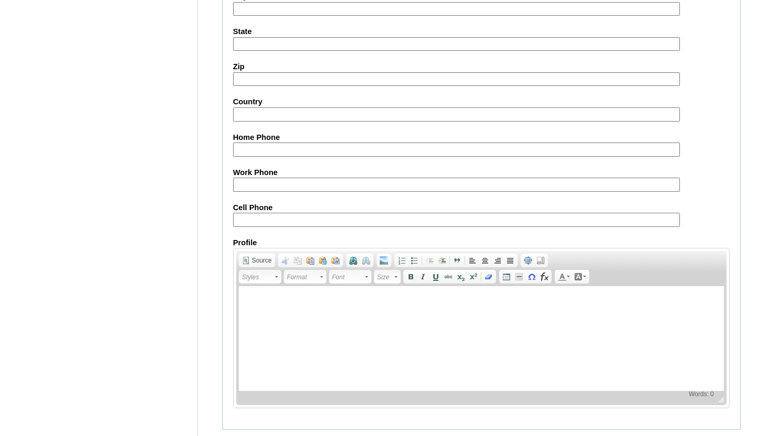
scroll to position [1053, 0]
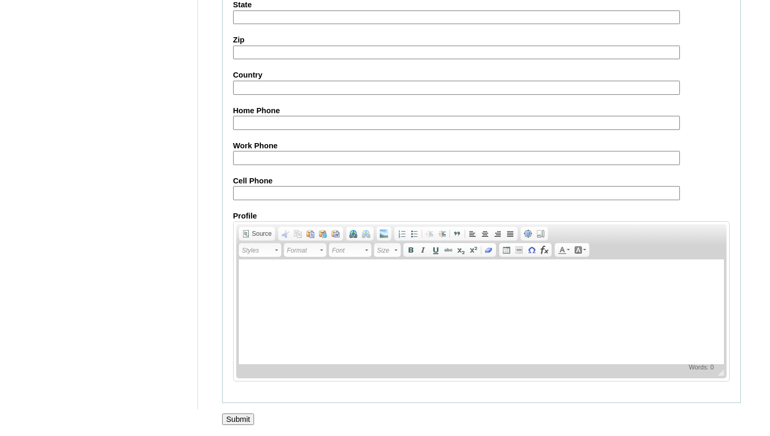
click at [245, 418] on input "Submit" at bounding box center [238, 419] width 32 height 12
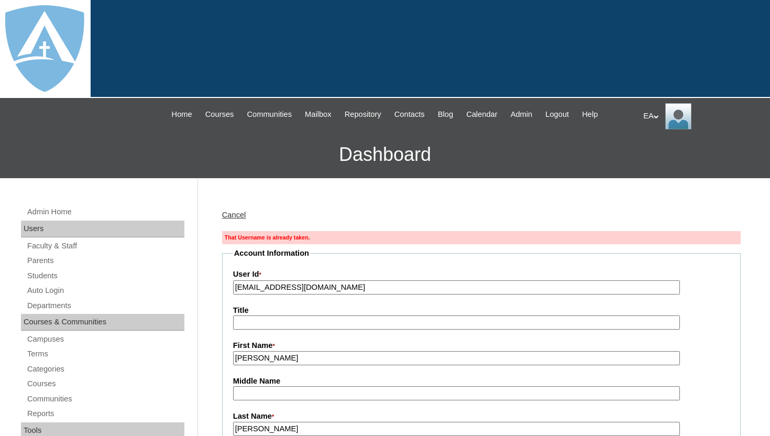
type input "HomeschoolAdmin"
drag, startPoint x: 345, startPoint y: 289, endPoint x: 219, endPoint y: 290, distance: 125.2
paste input "a7cVT0000000lYPYAY"
type input "a7cVT0000000lYPYAY"
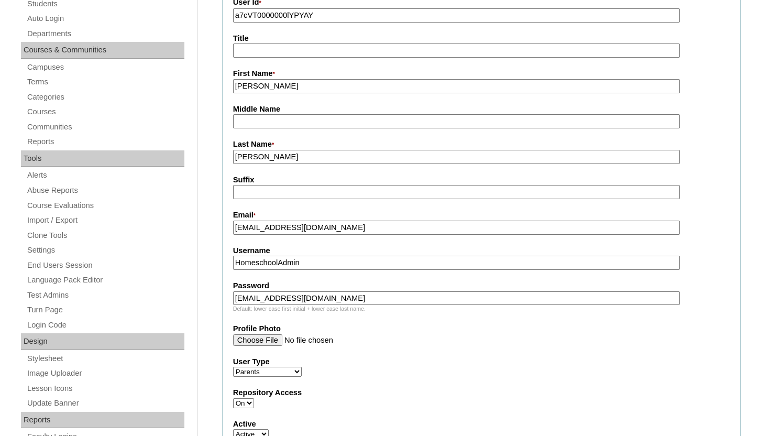
scroll to position [272, 0]
drag, startPoint x: 344, startPoint y: 232, endPoint x: 217, endPoint y: 226, distance: 126.9
drag, startPoint x: 316, startPoint y: 265, endPoint x: 191, endPoint y: 265, distance: 125.2
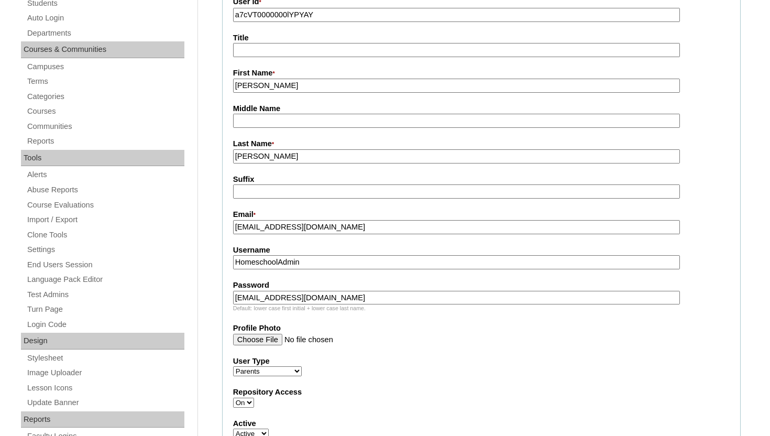
paste input "[EMAIL_ADDRESS][DOMAIN_NAME]"
type input "[EMAIL_ADDRESS][DOMAIN_NAME]"
click at [436, 355] on fieldset "Account Information User Id * a7cVT0000000lYPYAY Title First Name * Laquandra M…" at bounding box center [481, 308] width 519 height 666
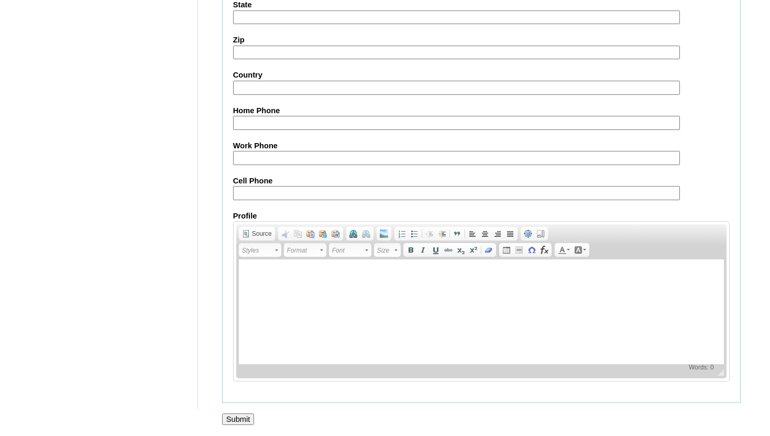
scroll to position [1053, 0]
click at [233, 419] on input "Submit" at bounding box center [238, 419] width 32 height 12
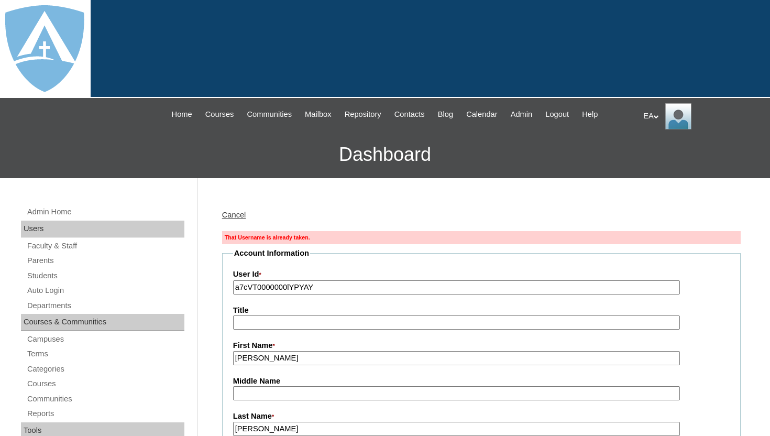
type input "HomeschoolAdmin"
click at [236, 287] on input "a7cVT0000000lYPYAY" at bounding box center [456, 287] width 447 height 14
type input "26a7cVT0000000lYPYAY"
click at [718, 154] on h3 "Dashboard" at bounding box center [385, 154] width 760 height 47
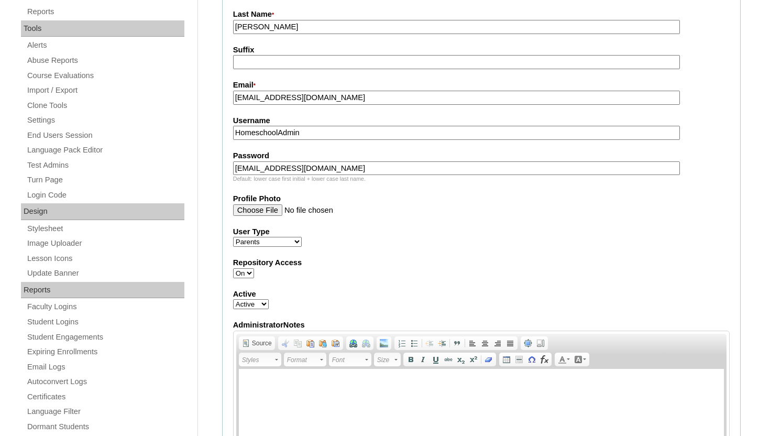
scroll to position [398, 0]
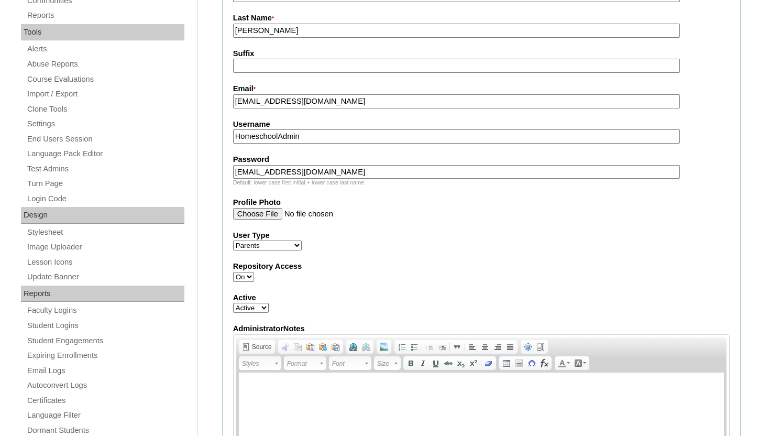
drag, startPoint x: 344, startPoint y: 103, endPoint x: 222, endPoint y: 106, distance: 122.1
click at [222, 106] on fieldset "Account Information User Id * 26a7cVT0000000lYPYAY Title First Name * Laquandra…" at bounding box center [481, 183] width 519 height 666
drag, startPoint x: 313, startPoint y: 137, endPoint x: 203, endPoint y: 135, distance: 109.5
click at [203, 135] on div "Admin Home Users Faculty & Staff Parents Students Auto Login Departments Course…" at bounding box center [385, 429] width 770 height 1298
paste input "[EMAIL_ADDRESS][DOMAIN_NAME]"
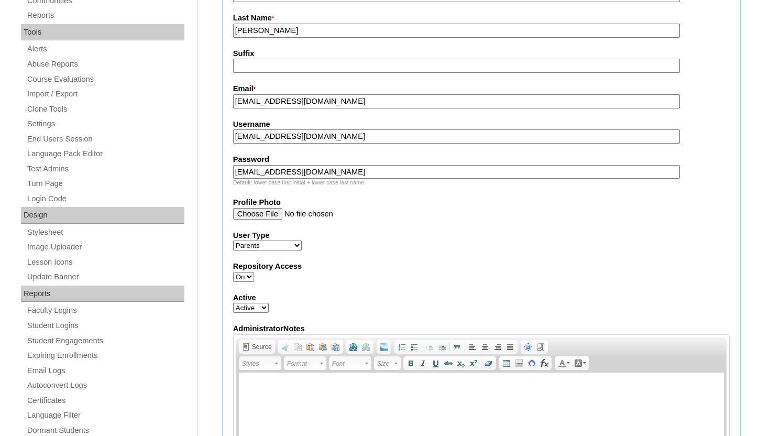
type input "[EMAIL_ADDRESS][DOMAIN_NAME]"
click at [550, 250] on div "User Type Faculty Staff Student Parents School Facilitators" at bounding box center [481, 240] width 497 height 21
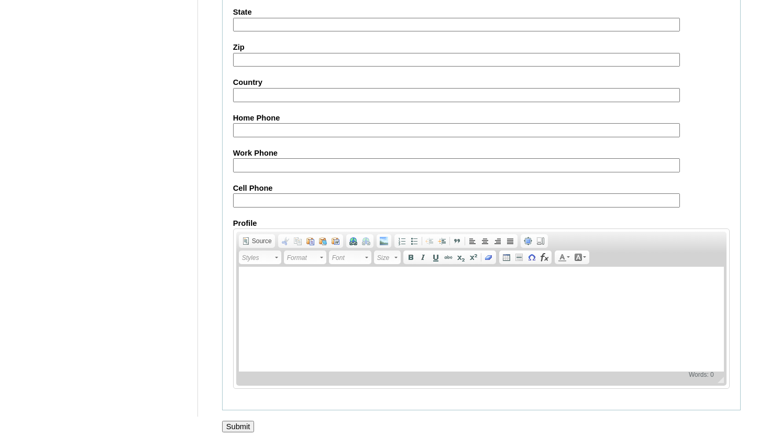
scroll to position [1053, 0]
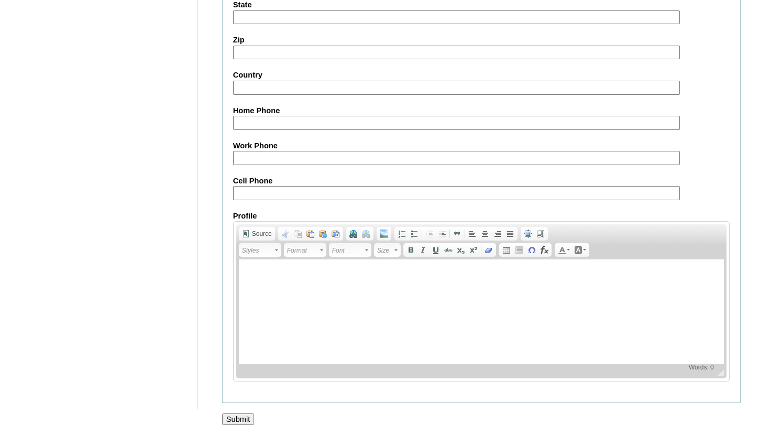
click at [242, 415] on input "Submit" at bounding box center [238, 419] width 32 height 12
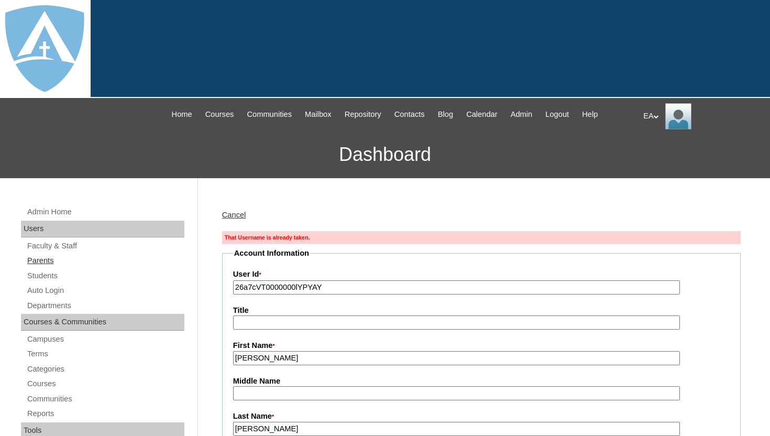
click at [42, 266] on link "Parents" at bounding box center [105, 260] width 158 height 13
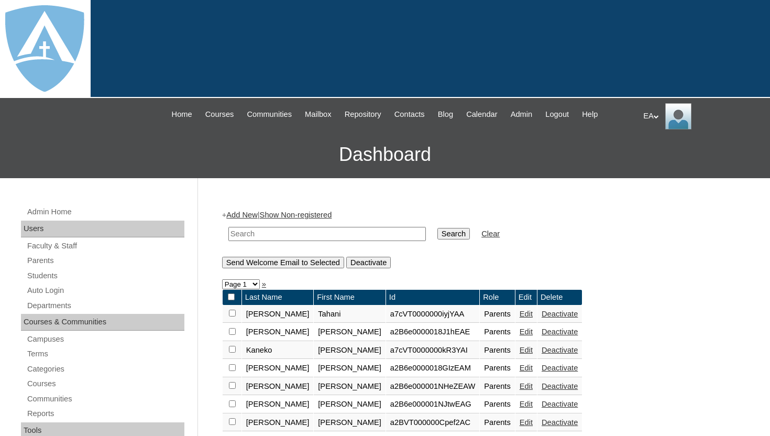
click at [258, 234] on input "text" at bounding box center [326, 234] width 197 height 14
paste input "[EMAIL_ADDRESS][DOMAIN_NAME]"
type input "[EMAIL_ADDRESS][DOMAIN_NAME]"
click at [445, 234] on input "Search" at bounding box center [453, 234] width 32 height 12
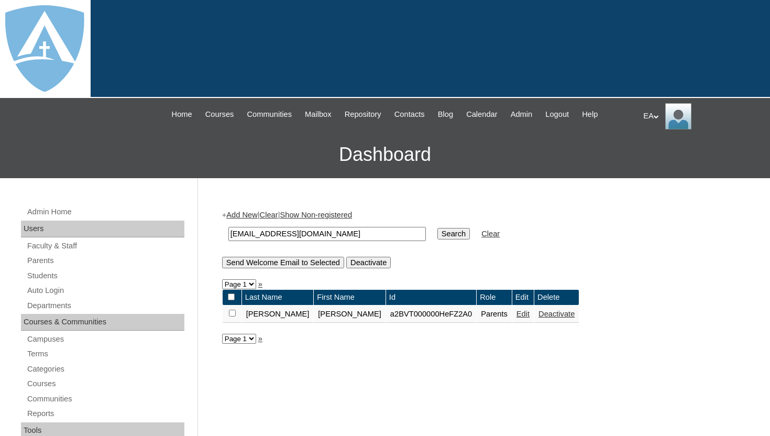
click at [539, 310] on link "Deactivate" at bounding box center [557, 314] width 36 height 8
click at [517, 317] on link "Edit" at bounding box center [523, 314] width 13 height 8
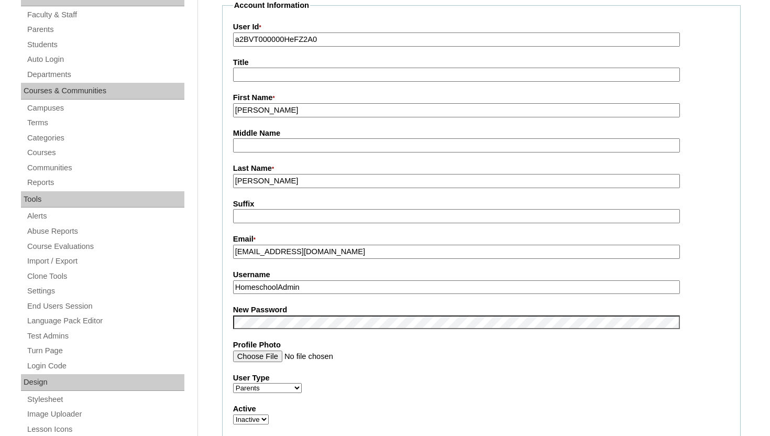
scroll to position [230, 0]
drag, startPoint x: 317, startPoint y: 291, endPoint x: 218, endPoint y: 288, distance: 99.1
drag, startPoint x: 353, startPoint y: 258, endPoint x: 227, endPoint y: 254, distance: 125.8
click at [226, 254] on fieldset "Account Information User Id * a2BVT000000HeFZ2A0 Title First Name * LaQuandra M…" at bounding box center [481, 314] width 519 height 627
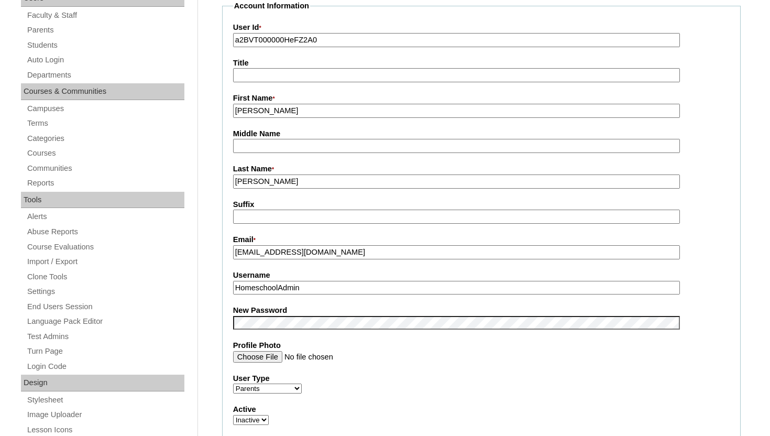
drag, startPoint x: 310, startPoint y: 288, endPoint x: 204, endPoint y: 288, distance: 106.3
paste input "laquandra31@gmail.com"
type input "laquandra31@gmail.com"
click at [436, 358] on input "Profile Photo" at bounding box center [456, 357] width 447 height 12
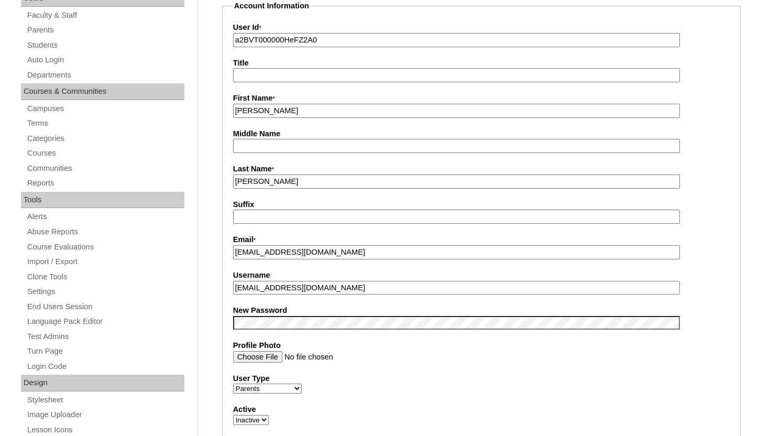
click at [520, 351] on div "Profile Photo" at bounding box center [481, 351] width 497 height 23
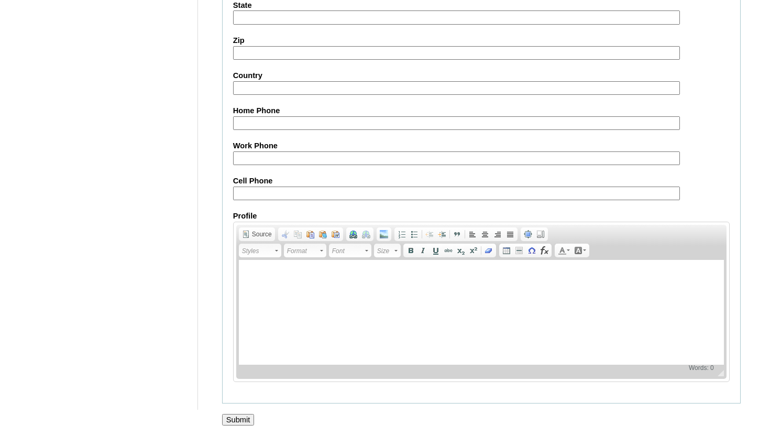
scroll to position [997, 0]
click at [246, 418] on input "Submit" at bounding box center [238, 420] width 32 height 12
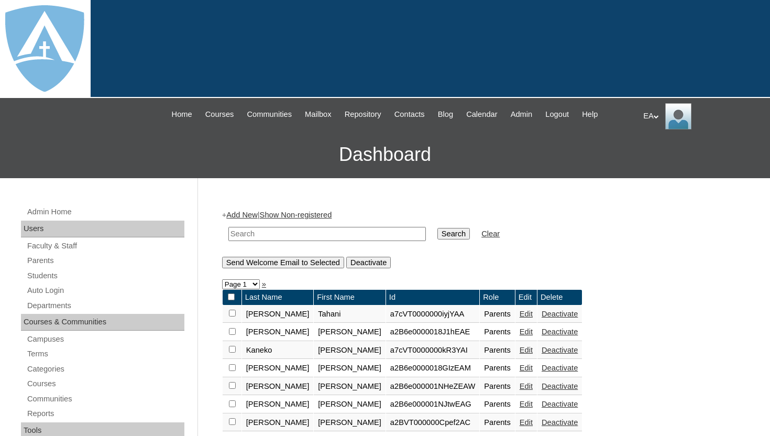
click at [326, 235] on input "text" at bounding box center [326, 234] width 197 height 14
paste input "laquandra31@gmail.com"
type input "laquandra31@gmail.com"
click at [443, 235] on input "Search" at bounding box center [453, 234] width 32 height 12
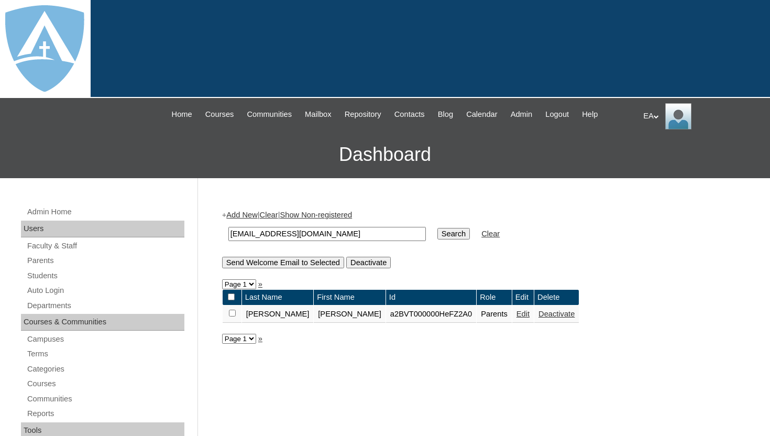
click at [539, 315] on link "Deactivate" at bounding box center [557, 314] width 36 height 8
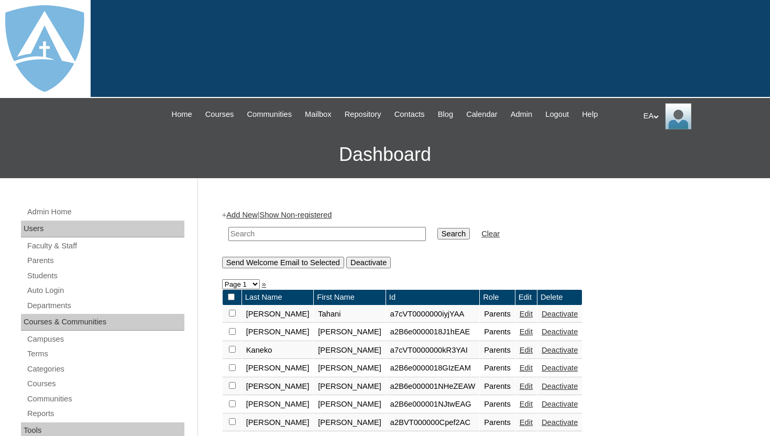
click at [268, 235] on input "text" at bounding box center [326, 234] width 197 height 14
type input "[PERSON_NAME]"
click at [437, 228] on input "Search" at bounding box center [453, 234] width 32 height 12
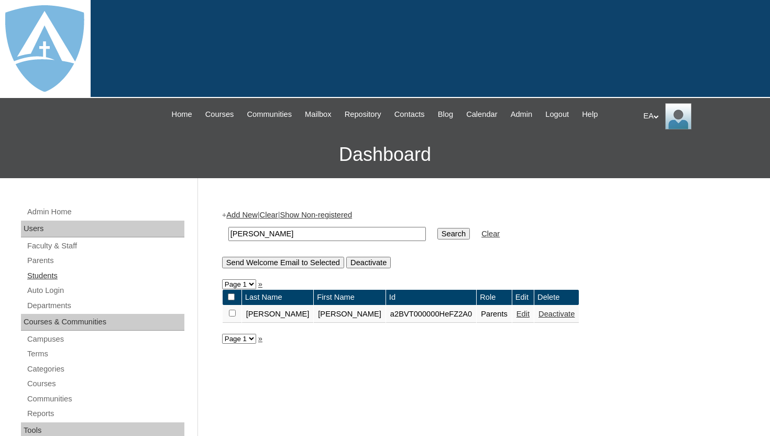
click at [59, 275] on link "Students" at bounding box center [105, 275] width 158 height 13
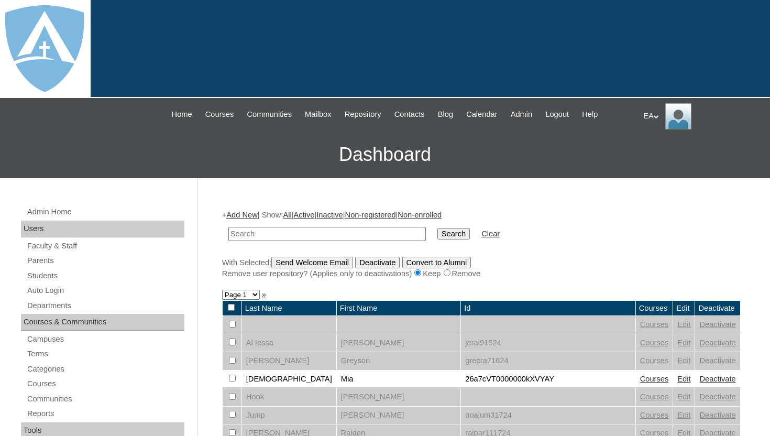
click at [262, 234] on input "text" at bounding box center [326, 234] width 197 height 14
type input "[PERSON_NAME]"
click at [437, 228] on input "Search" at bounding box center [453, 234] width 32 height 12
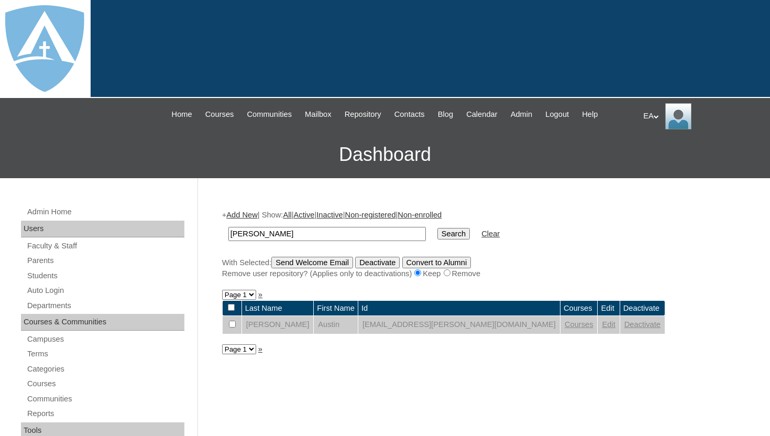
click at [624, 326] on link "Deactivate" at bounding box center [642, 324] width 36 height 8
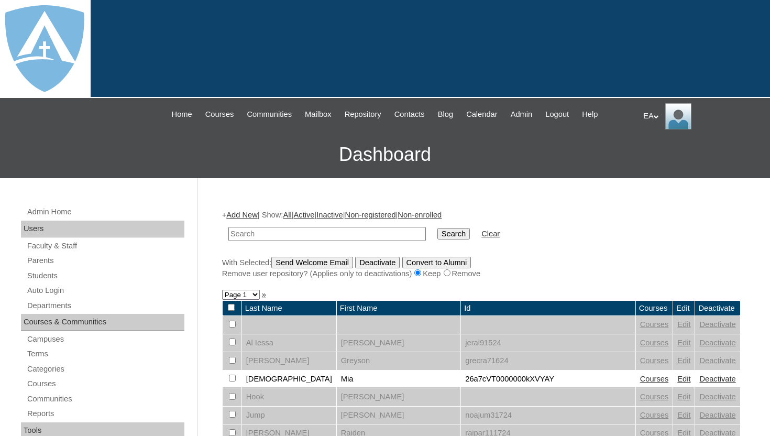
click at [355, 235] on input "text" at bounding box center [326, 234] width 197 height 14
type input "[PERSON_NAME]"
click at [437, 228] on input "Search" at bounding box center [453, 234] width 32 height 12
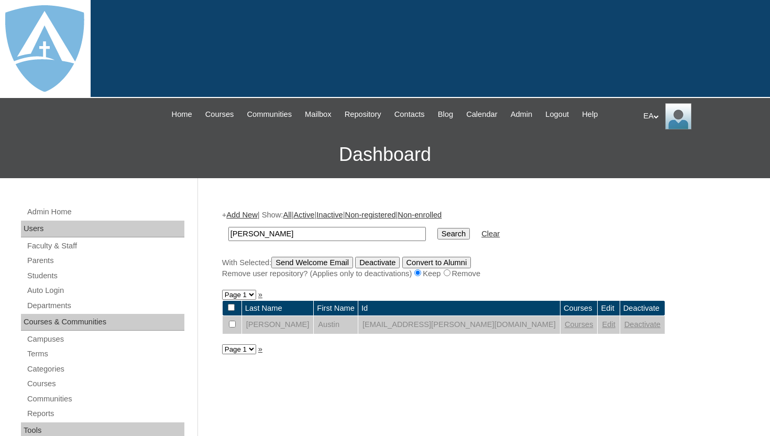
click at [565, 327] on link "Courses" at bounding box center [579, 324] width 29 height 8
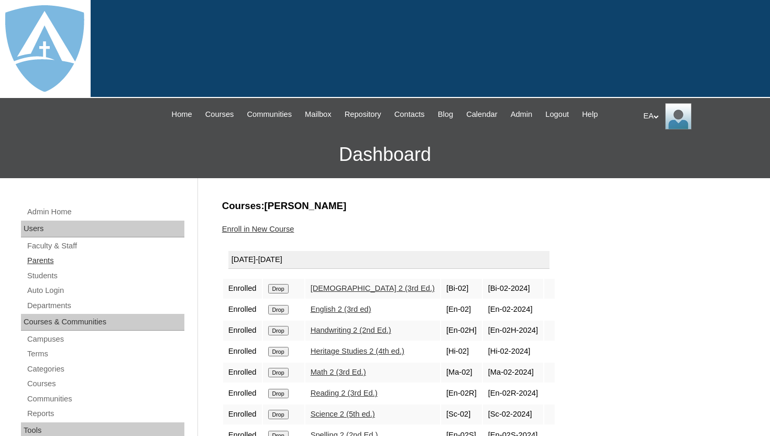
click at [47, 260] on link "Parents" at bounding box center [105, 260] width 158 height 13
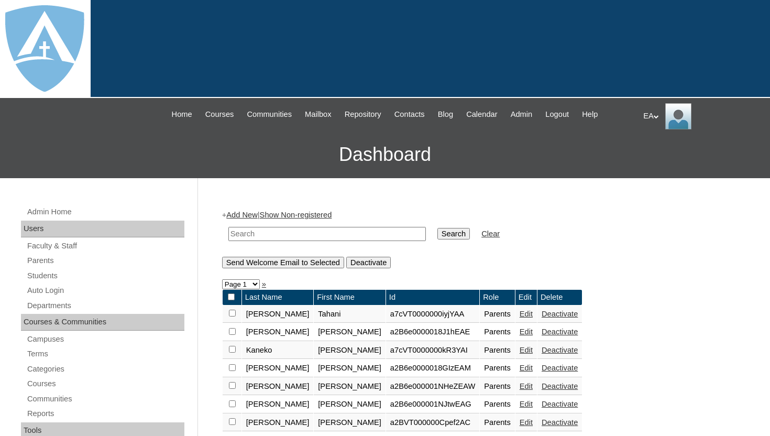
click at [294, 232] on input "text" at bounding box center [326, 234] width 197 height 14
type input "rhodes"
click at [437, 228] on input "Search" at bounding box center [453, 234] width 32 height 12
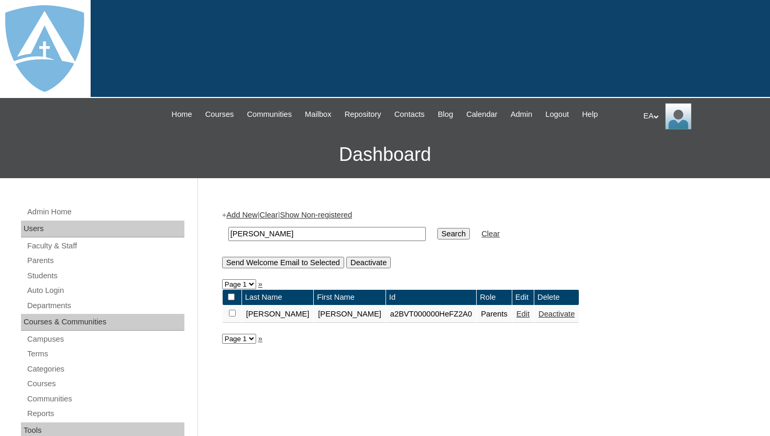
click at [517, 316] on link "Edit" at bounding box center [523, 314] width 13 height 8
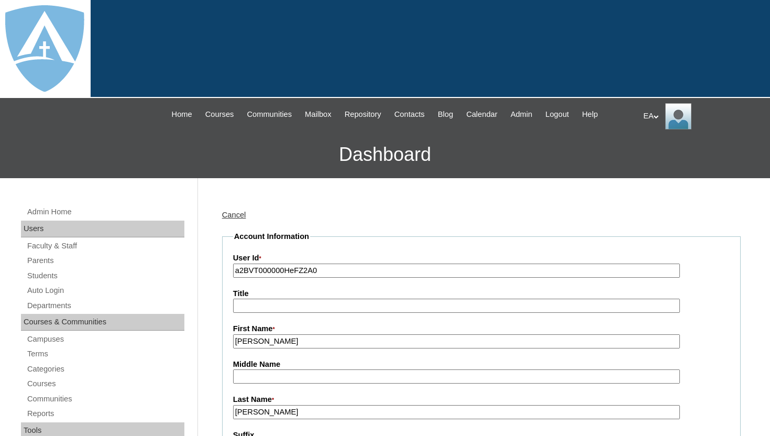
type input "HomeschoolAdmin"
drag, startPoint x: 332, startPoint y: 273, endPoint x: 225, endPoint y: 269, distance: 106.9
paste input "7cVT0000000lYPYAY"
type input "a7cVT0000000lYPYAY"
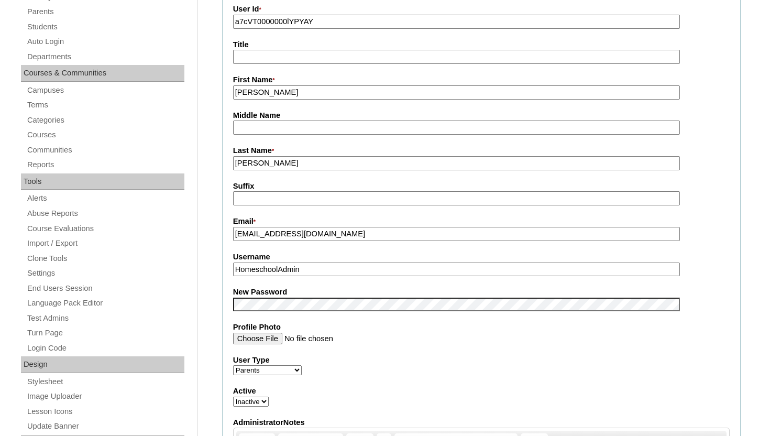
scroll to position [272, 0]
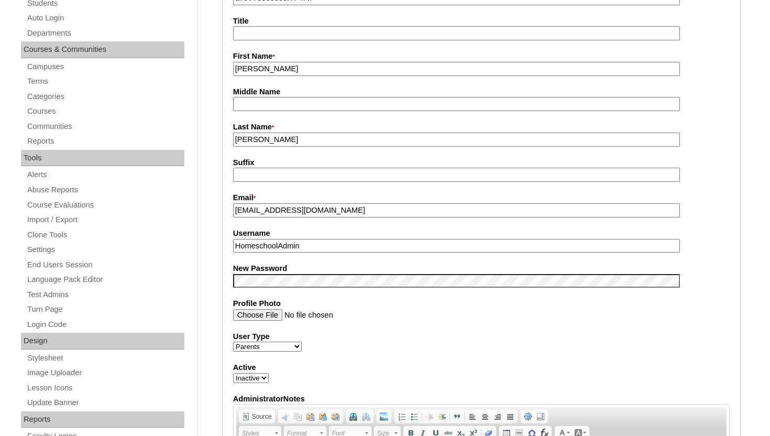
drag, startPoint x: 349, startPoint y: 213, endPoint x: 228, endPoint y: 208, distance: 120.6
click at [228, 208] on fieldset "Account Information User Id * a7cVT0000000lYPYAY Title First Name * LaQuandra M…" at bounding box center [481, 272] width 519 height 627
drag, startPoint x: 318, startPoint y: 247, endPoint x: 210, endPoint y: 243, distance: 108.0
paste input "laquandra31@gmail.com"
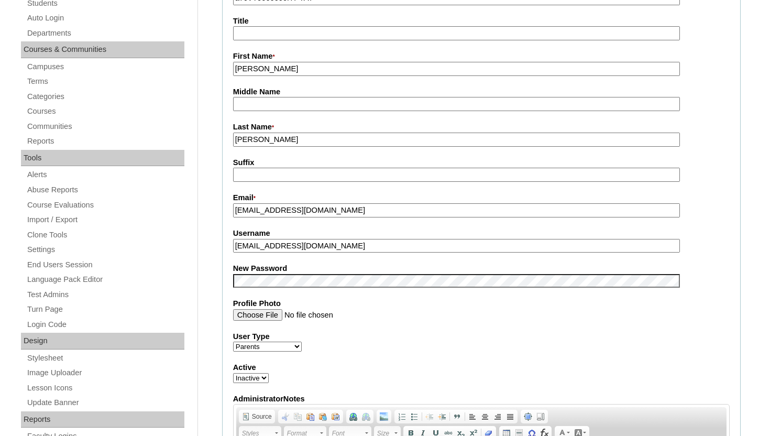
type input "laquandra31@gmail.com"
click at [225, 303] on fieldset "Account Information User Id * a7cVT0000000lYPYAY Title First Name * LaQuandra M…" at bounding box center [481, 272] width 519 height 627
click at [262, 381] on select "Active Inactive" at bounding box center [251, 378] width 36 height 10
select select "1"
click at [233, 374] on select "Active Inactive" at bounding box center [251, 378] width 36 height 10
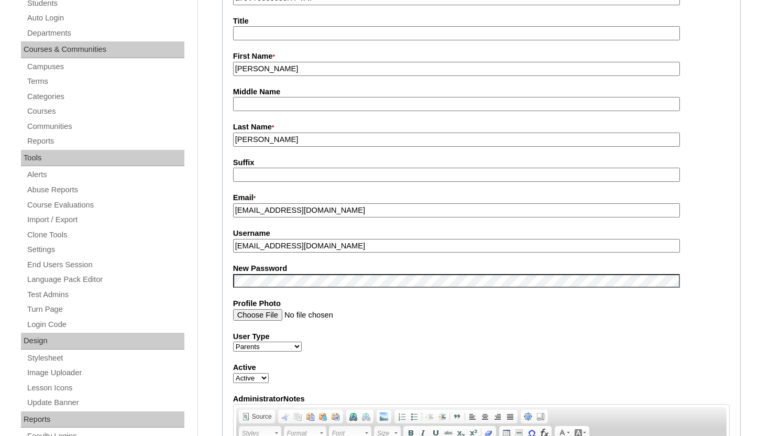
click at [357, 366] on label "Active" at bounding box center [481, 367] width 497 height 11
click at [269, 373] on select "Active Inactive" at bounding box center [251, 378] width 36 height 10
click at [499, 346] on div "User Type Faculty Staff Student Parents School Facilitators" at bounding box center [481, 341] width 497 height 21
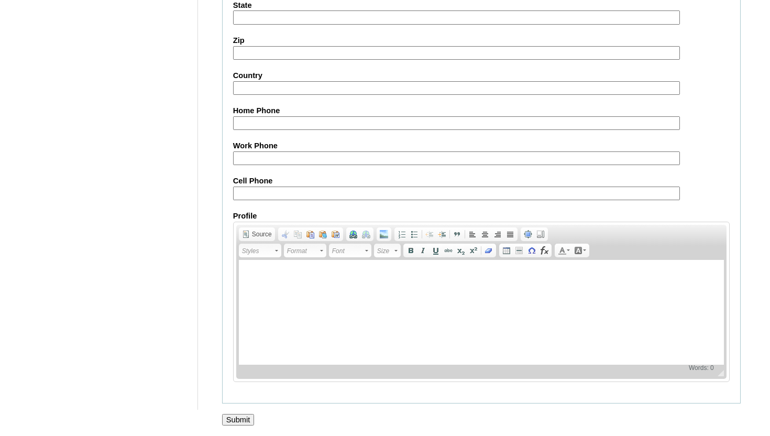
scroll to position [997, 0]
click at [243, 415] on input "Submit" at bounding box center [238, 420] width 32 height 12
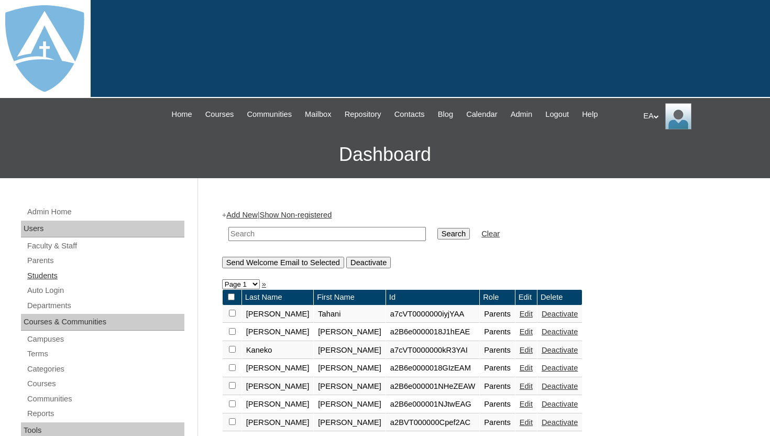
click at [43, 275] on link "Students" at bounding box center [105, 275] width 158 height 13
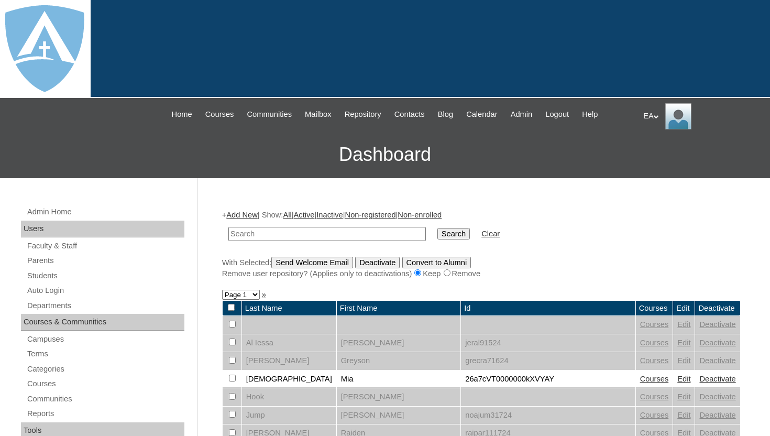
click at [249, 233] on input "text" at bounding box center [326, 234] width 197 height 14
type input "[PERSON_NAME]"
click at [437, 228] on input "Search" at bounding box center [453, 234] width 32 height 12
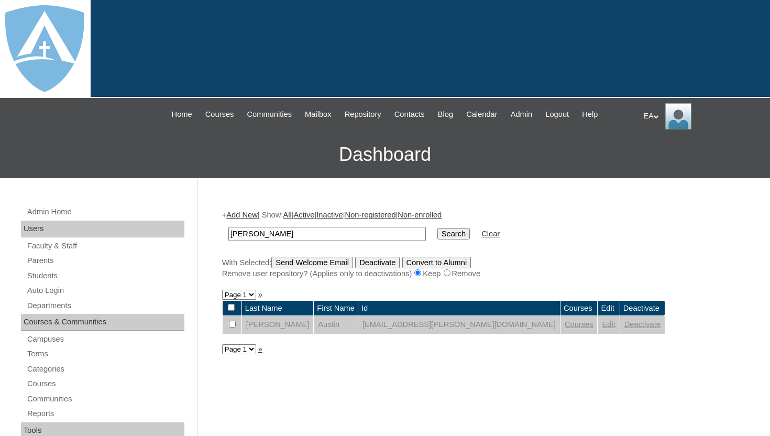
click at [602, 326] on link "Edit" at bounding box center [608, 324] width 13 height 8
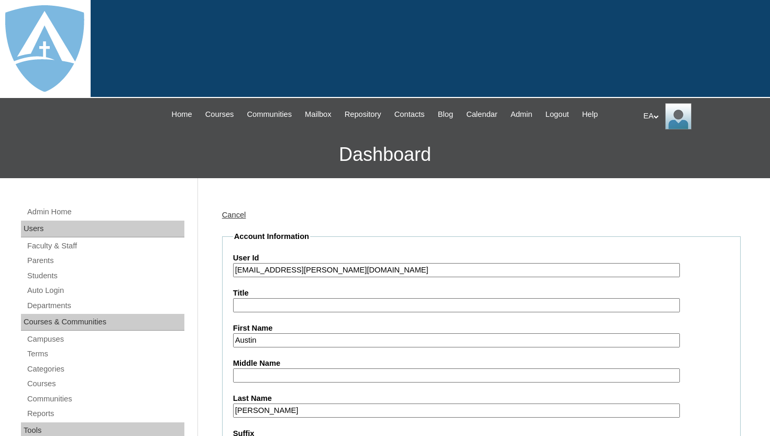
type input "HomeschoolAdmin"
click at [236, 270] on input "austin.rhodes@enlightiumstudent.com" at bounding box center [456, 270] width 447 height 14
type input "26austin.rhodes@enlightiumstudent.com"
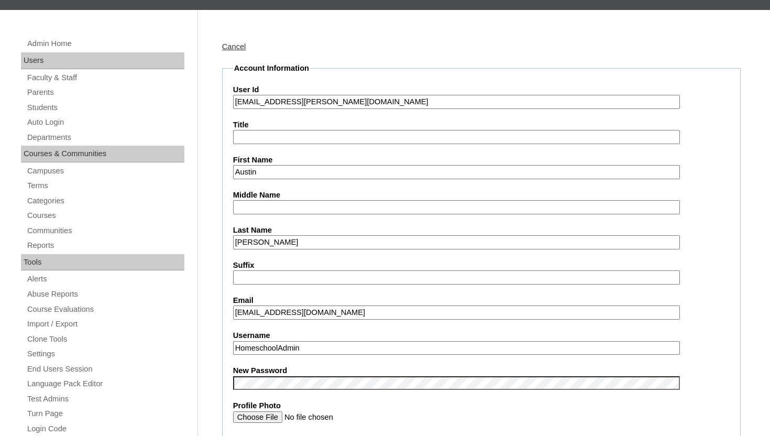
scroll to position [168, 0]
drag, startPoint x: 245, startPoint y: 103, endPoint x: 402, endPoint y: 104, distance: 157.7
click at [402, 105] on input "26austin.rhodes@enlightiumstudent.com" at bounding box center [456, 102] width 447 height 14
drag, startPoint x: 338, startPoint y: 314, endPoint x: 205, endPoint y: 312, distance: 133.1
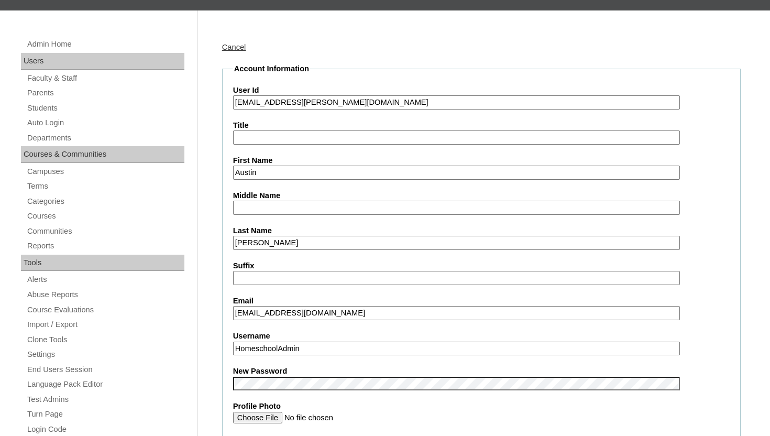
paste input "austin.rhodes@enlightiumstudent"
type input "austin.rhodes@enlightiumstudent.com"
drag, startPoint x: 310, startPoint y: 349, endPoint x: 190, endPoint y: 349, distance: 120.5
paste input "austin.rhodes@enlightiumstudent.com"
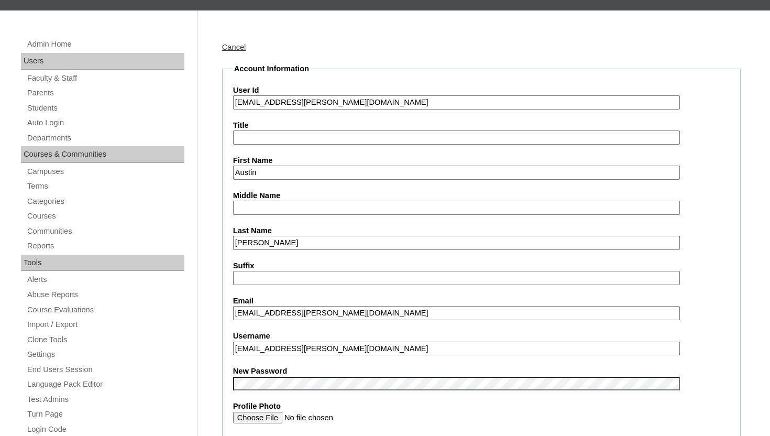
type input "austin.rhodes@enlightiumstudent.com"
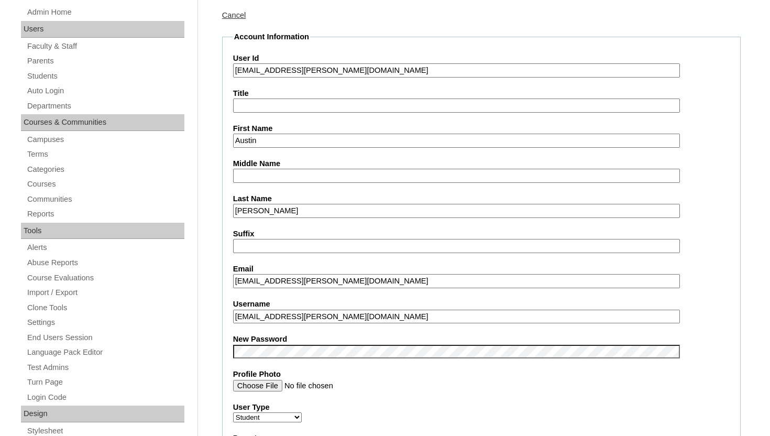
scroll to position [200, 0]
click at [720, 319] on div "Username austin.rhodes@enlightiumstudent.com" at bounding box center [481, 310] width 497 height 25
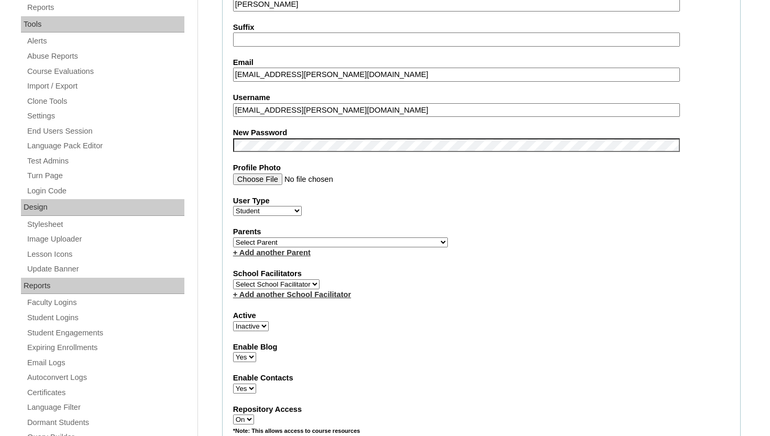
scroll to position [410, 0]
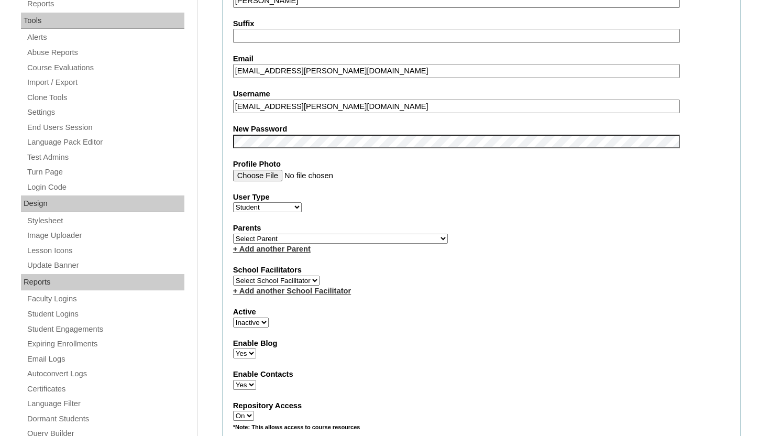
click at [259, 322] on select "Active Inactive" at bounding box center [251, 322] width 36 height 10
select select "1"
click at [233, 317] on select "Active Inactive" at bounding box center [251, 322] width 36 height 10
click at [332, 326] on div "Active Active Inactive" at bounding box center [481, 316] width 497 height 21
click at [334, 237] on select "Select Parent Abbas, Tahani Garcia, Rosa Kaneko, Chad Labourdette, Jessica Nich…" at bounding box center [340, 239] width 215 height 10
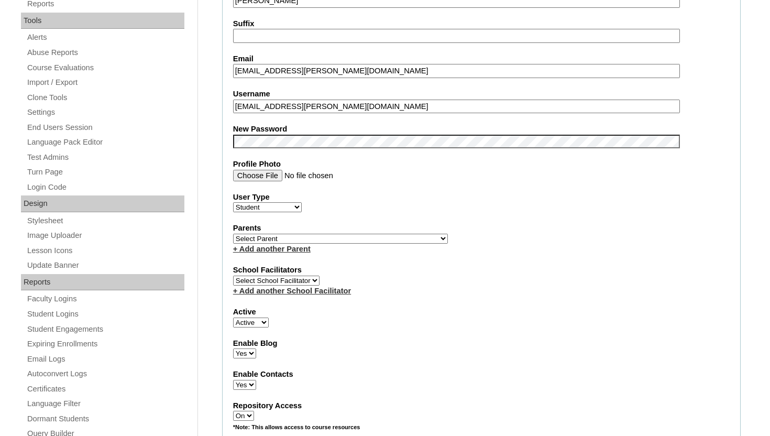
select select "100423"
click at [233, 234] on select "Select Parent Abbas, Tahani Garcia, Rosa Kaneko, Chad Labourdette, Jessica Nich…" at bounding box center [340, 239] width 215 height 10
click at [320, 316] on label "Active" at bounding box center [481, 311] width 497 height 11
click at [269, 317] on select "Active Inactive" at bounding box center [251, 322] width 36 height 10
click at [492, 268] on label "School Facilitators" at bounding box center [481, 270] width 497 height 11
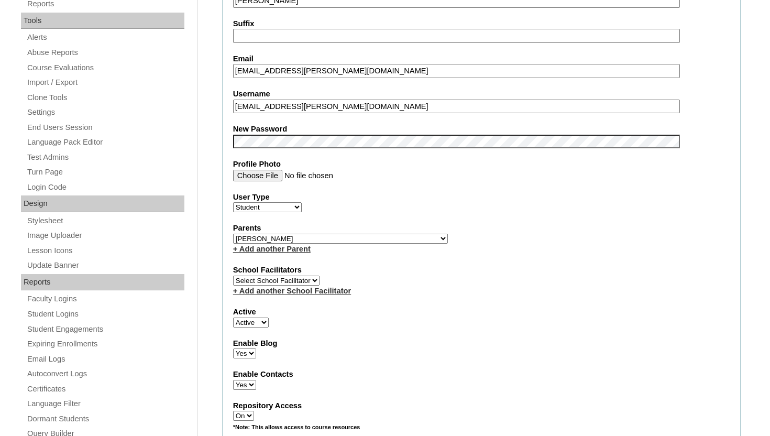
click at [492, 268] on label "School Facilitators" at bounding box center [481, 270] width 497 height 11
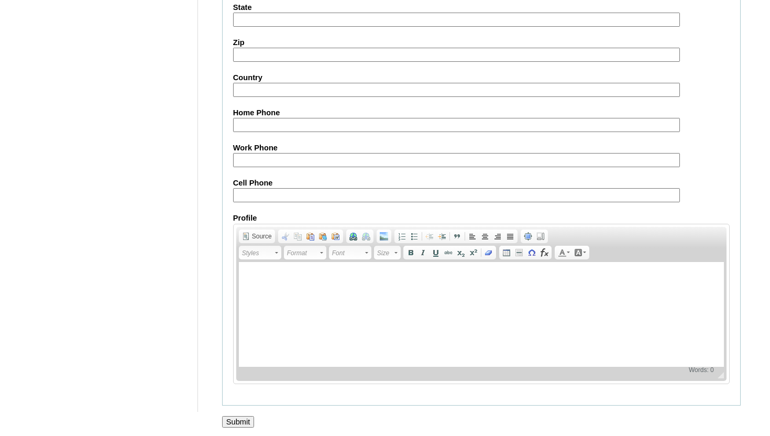
scroll to position [1209, 0]
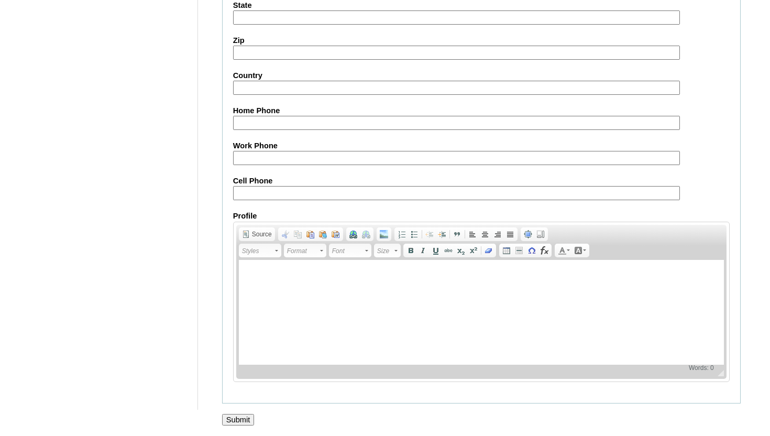
click at [248, 416] on input "Submit" at bounding box center [238, 420] width 32 height 12
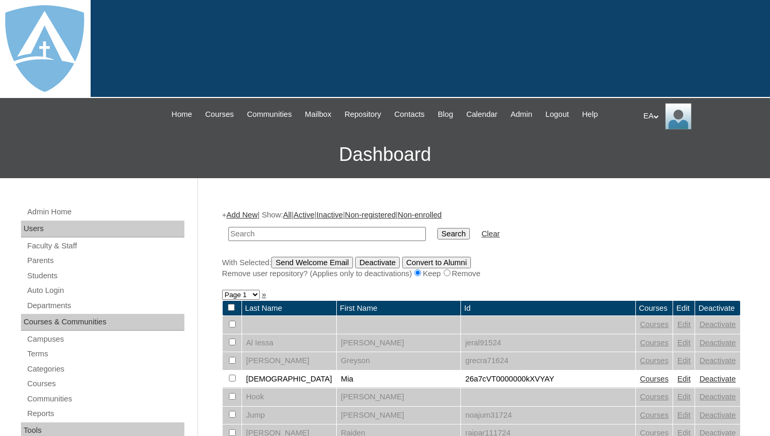
click at [331, 235] on input "text" at bounding box center [326, 234] width 197 height 14
type input "[PERSON_NAME]"
click at [437, 228] on input "Search" at bounding box center [453, 234] width 32 height 12
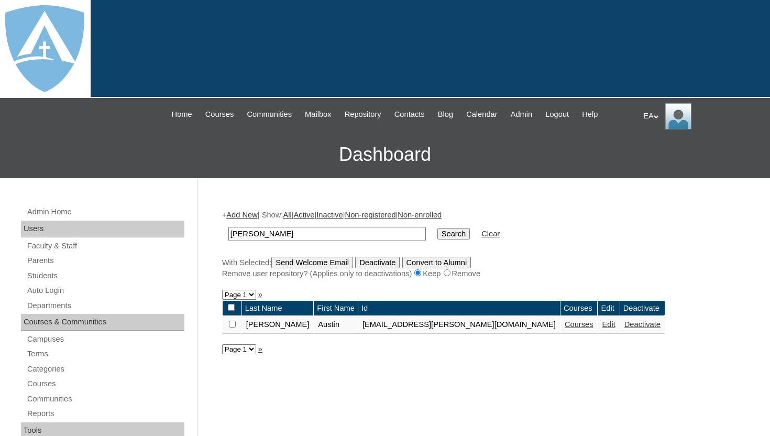
click at [565, 323] on link "Courses" at bounding box center [579, 324] width 29 height 8
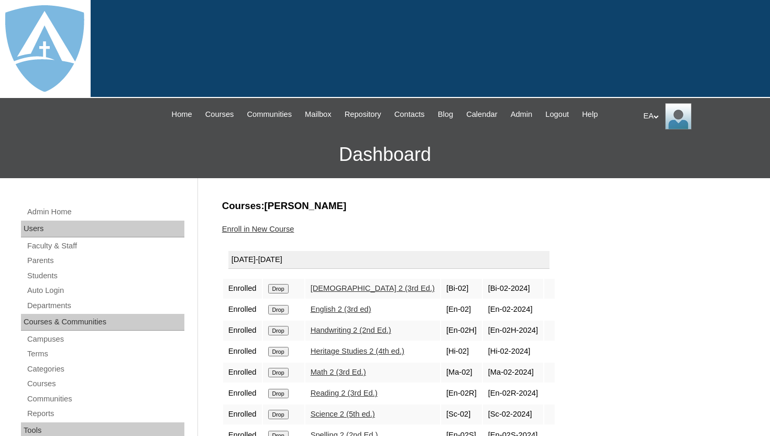
click at [285, 290] on input "Drop" at bounding box center [278, 288] width 20 height 9
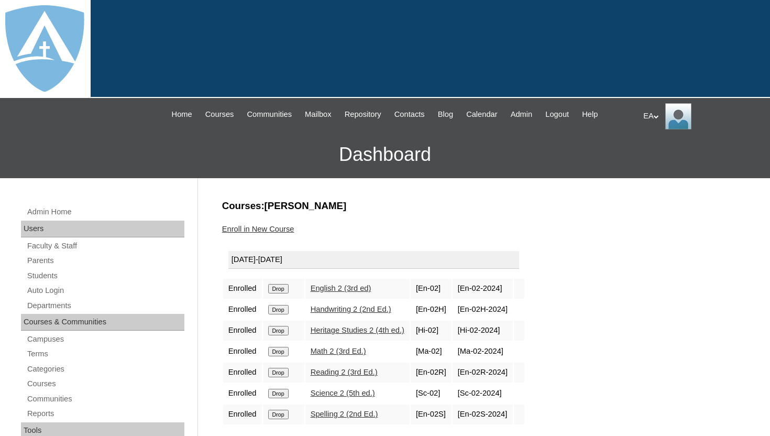
click at [283, 289] on input "Drop" at bounding box center [278, 288] width 20 height 9
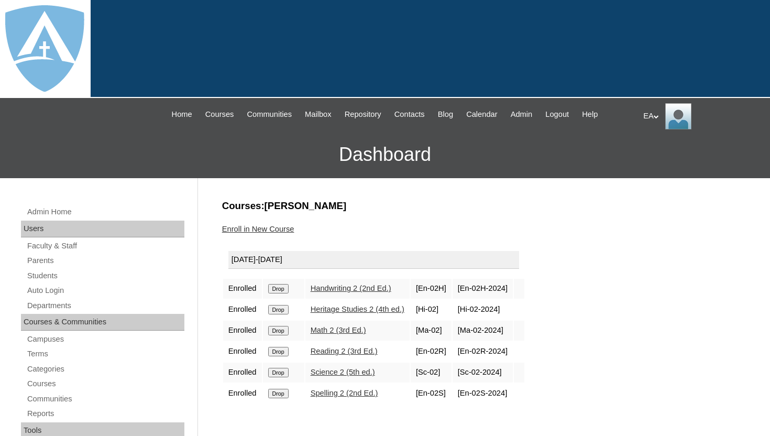
click at [285, 290] on input "Drop" at bounding box center [278, 288] width 20 height 9
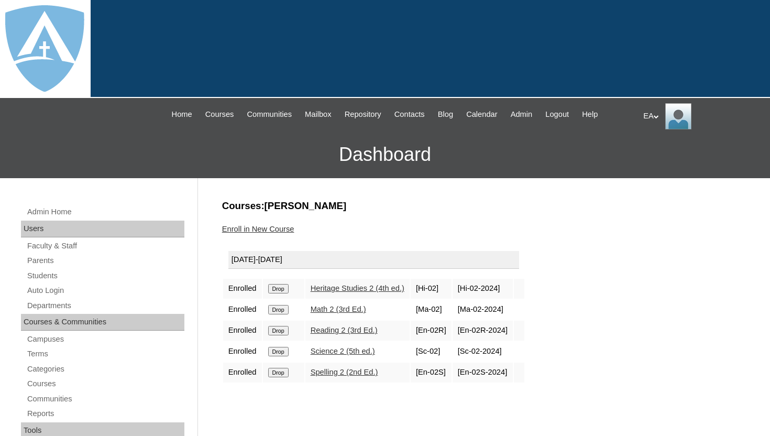
click at [287, 286] on input "Drop" at bounding box center [278, 288] width 20 height 9
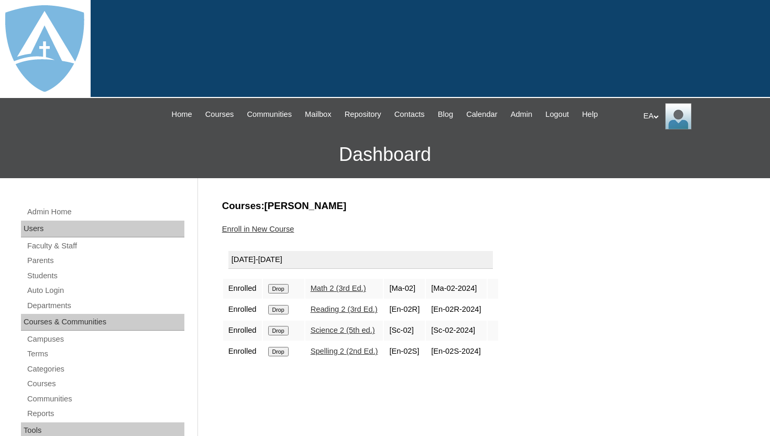
click at [283, 288] on input "Drop" at bounding box center [278, 288] width 20 height 9
click at [285, 286] on input "Drop" at bounding box center [278, 288] width 20 height 9
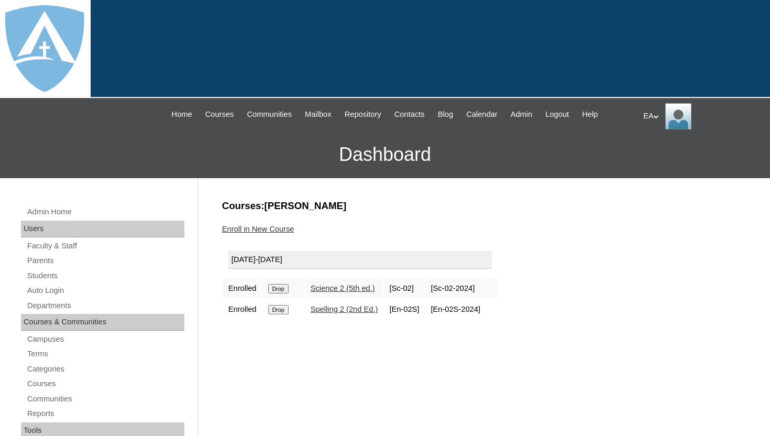
click at [289, 289] on input "Drop" at bounding box center [278, 288] width 20 height 9
click at [289, 288] on input "Drop" at bounding box center [278, 288] width 20 height 9
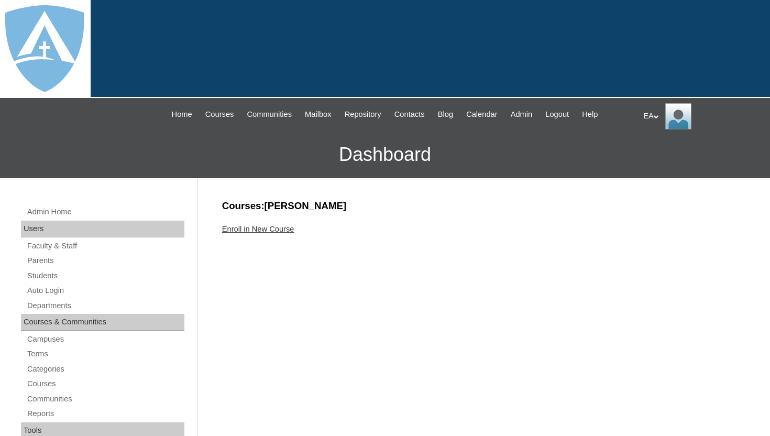
click at [282, 227] on link "Enroll in New Course" at bounding box center [258, 229] width 72 height 8
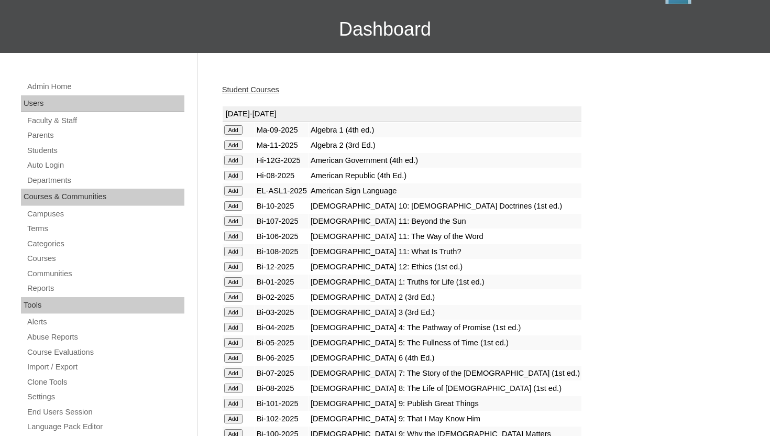
scroll to position [126, 0]
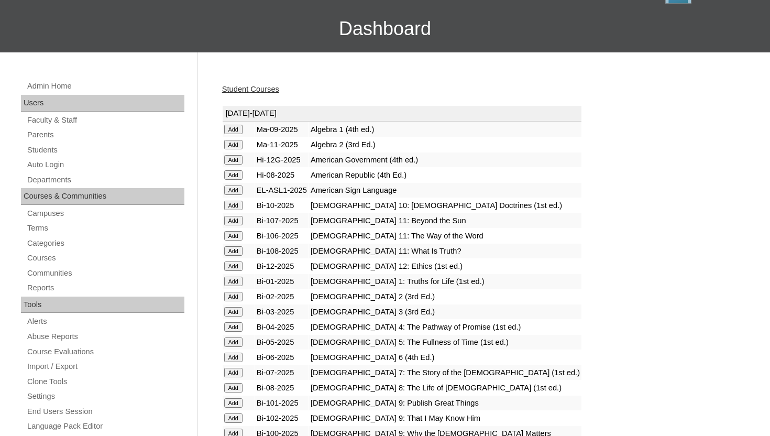
click at [233, 134] on input "Add" at bounding box center [233, 129] width 18 height 9
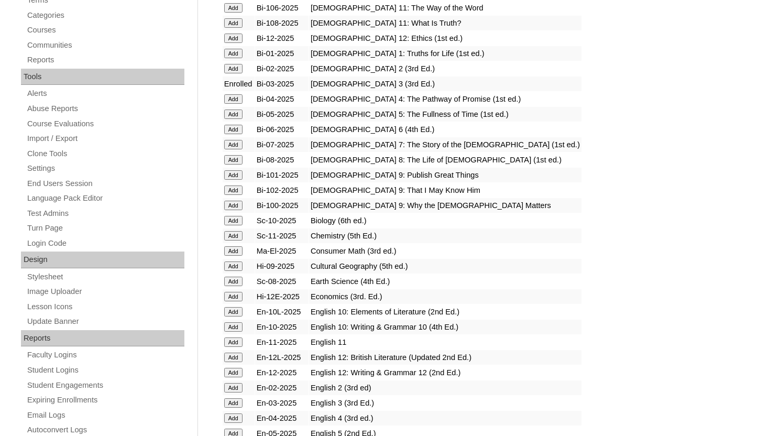
scroll to position [377, 0]
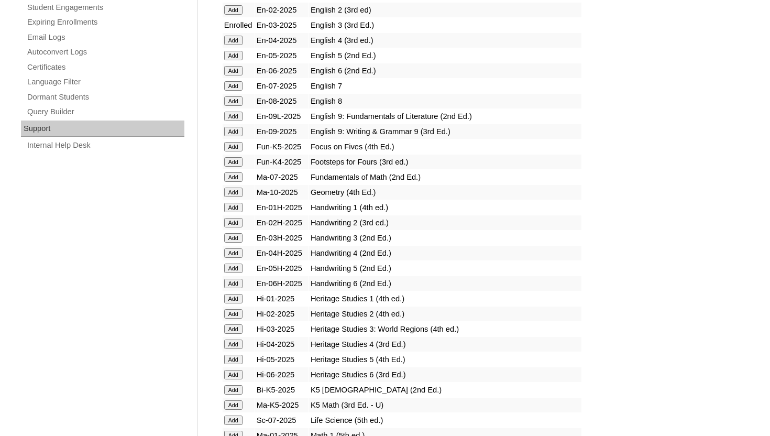
scroll to position [754, 0]
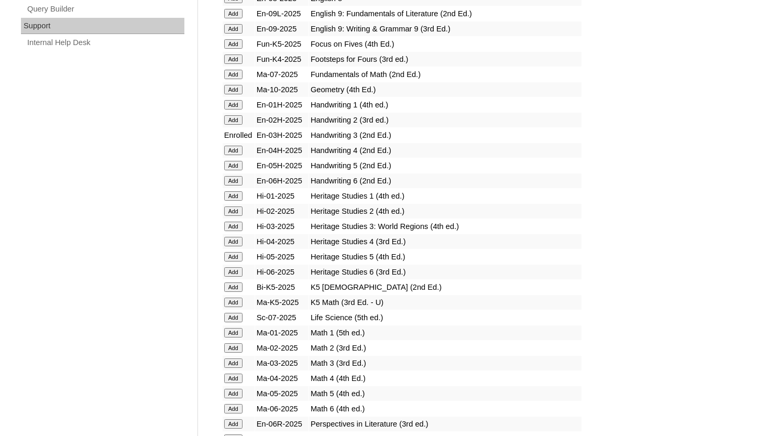
scroll to position [832, 0]
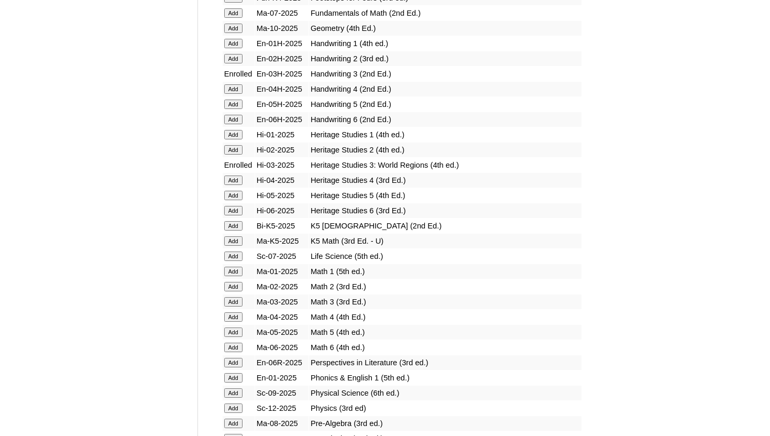
scroll to position [897, 0]
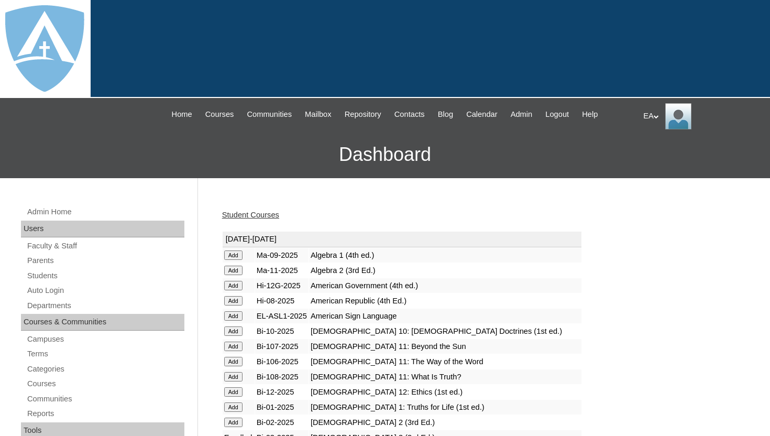
click at [770, 114] on div "EA My Profile My Settings Logout |N|Faculty|| Skip to Main Content Skip to Sub …" at bounding box center [385, 138] width 770 height 80
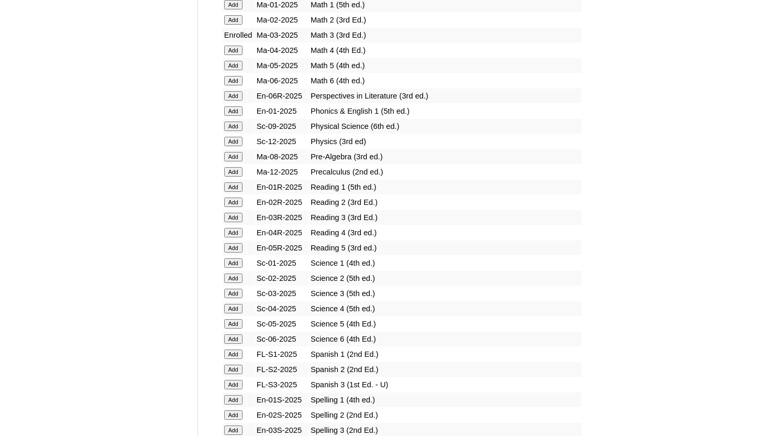
scroll to position [1160, 0]
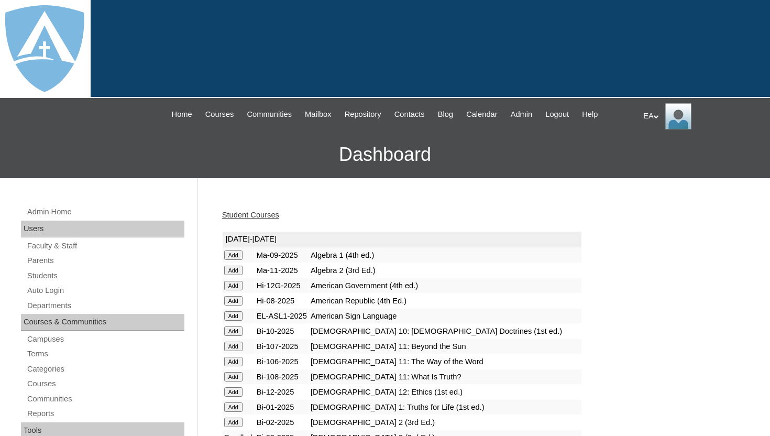
click at [753, 148] on h3 "Dashboard" at bounding box center [385, 154] width 760 height 47
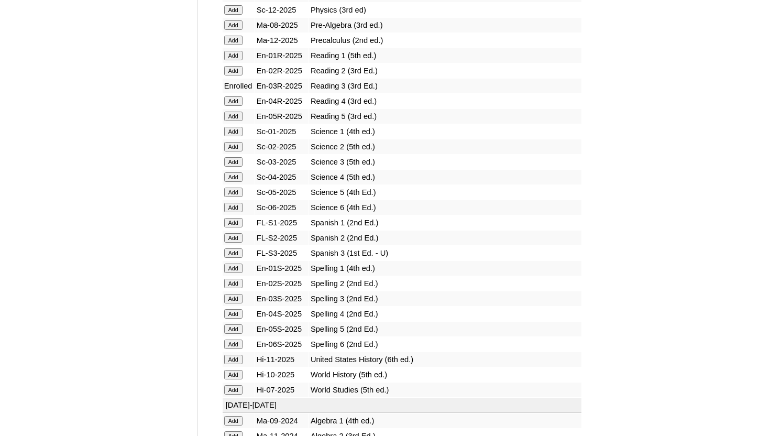
scroll to position [1284, 0]
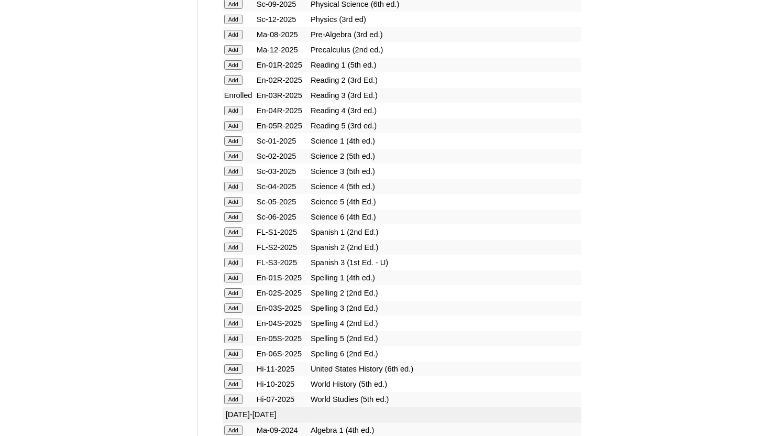
click at [223, 167] on td "Add" at bounding box center [239, 171] width 32 height 15
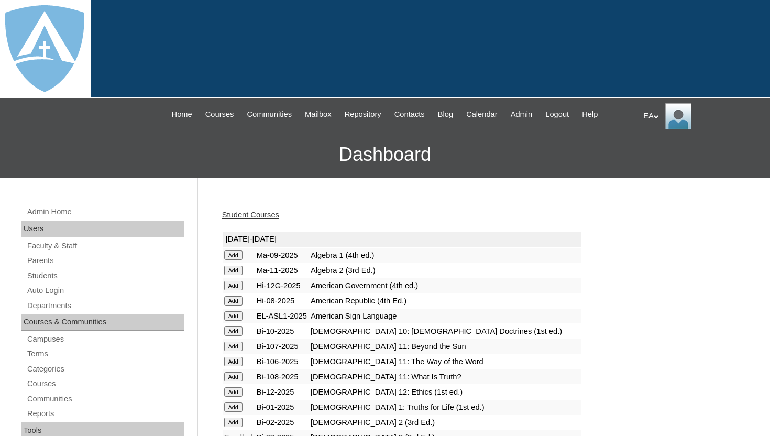
click at [722, 156] on h3 "Dashboard" at bounding box center [385, 154] width 760 height 47
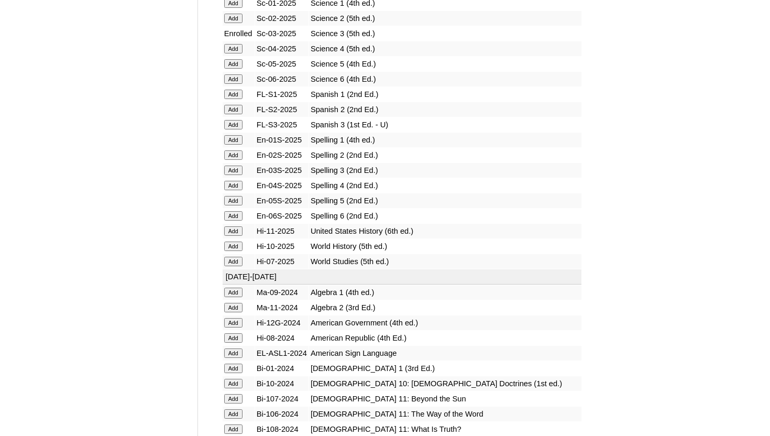
scroll to position [1420, 0]
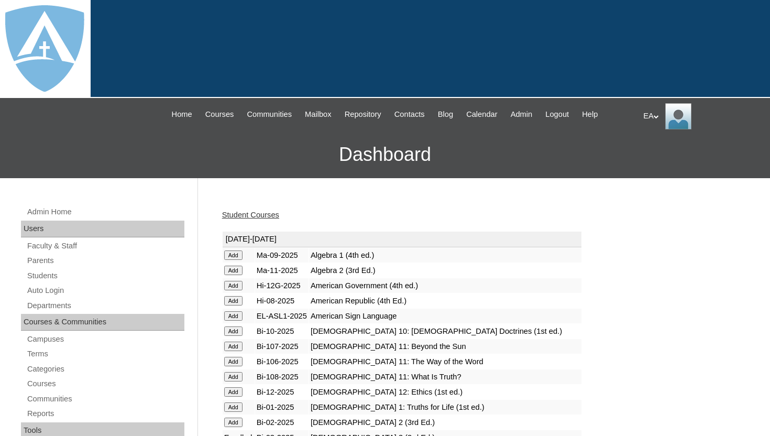
click at [270, 215] on link "Student Courses" at bounding box center [250, 215] width 57 height 8
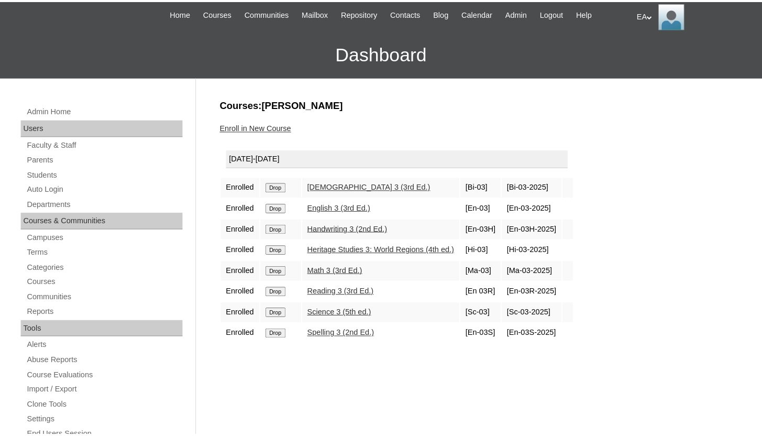
scroll to position [105, 0]
